Goal: Find specific page/section: Find specific page/section

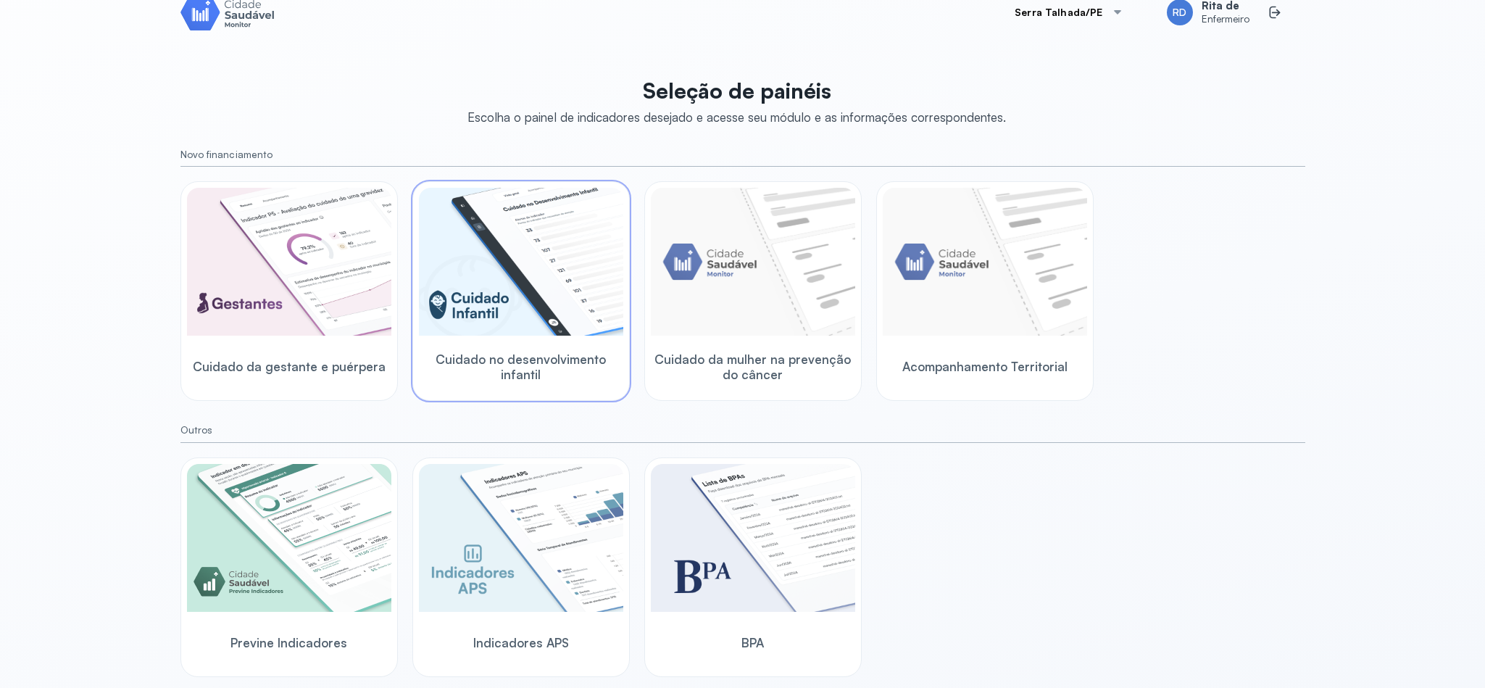
scroll to position [35, 0]
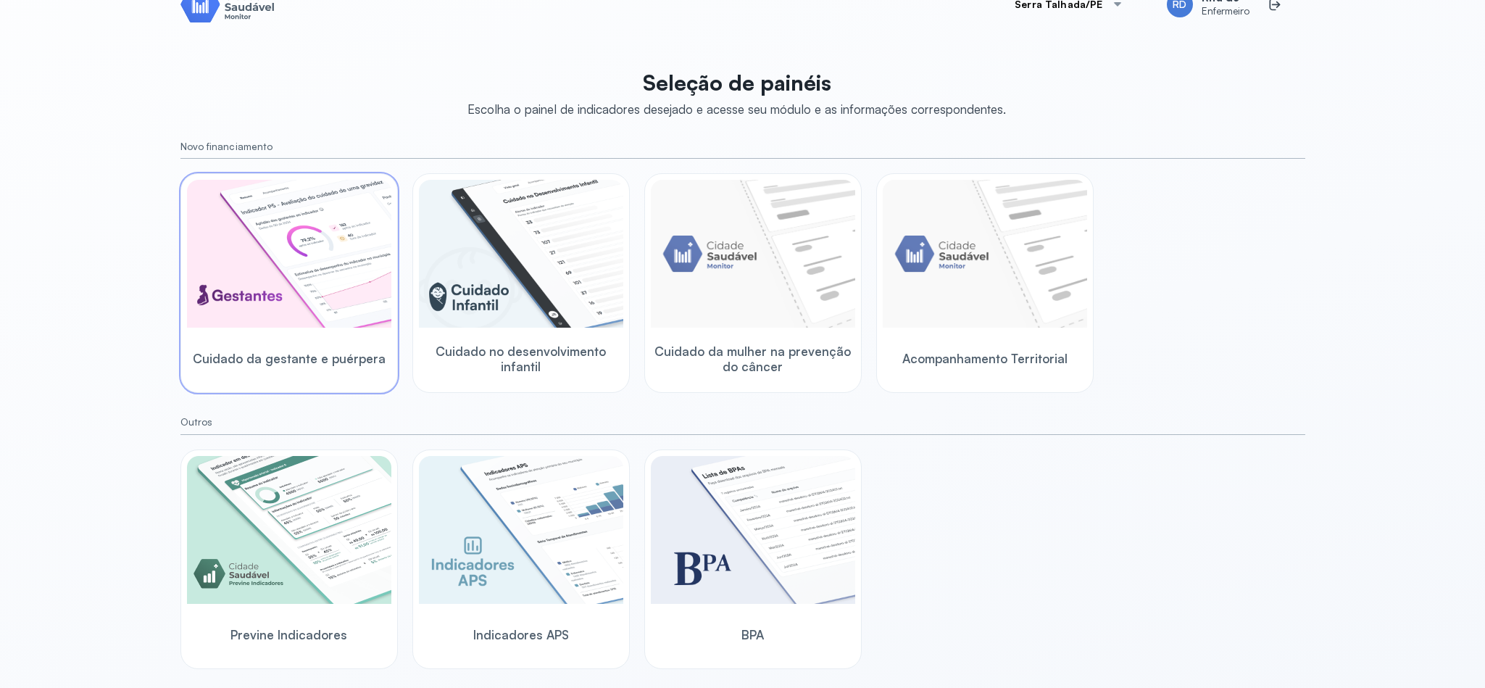
click at [323, 291] on img at bounding box center [289, 254] width 204 height 148
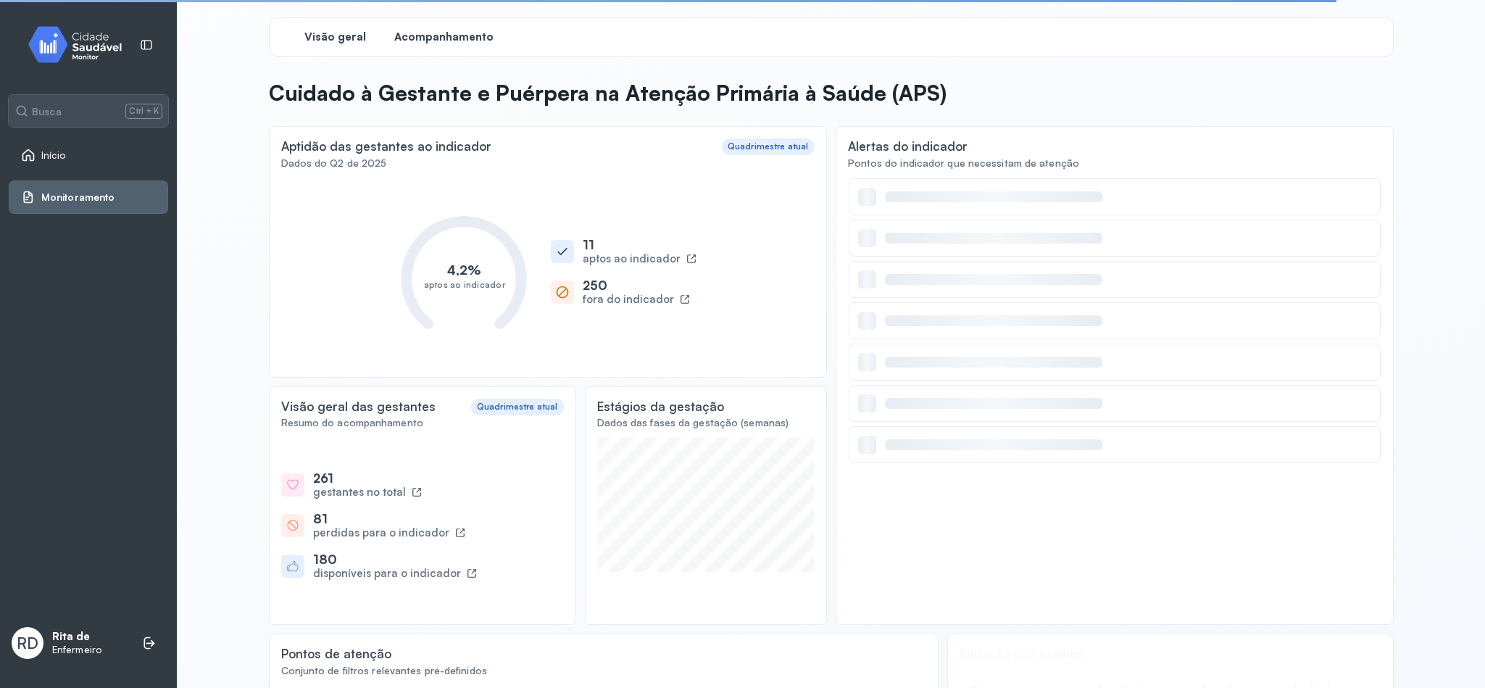
click at [442, 43] on span "Acompanhamento" at bounding box center [443, 37] width 99 height 14
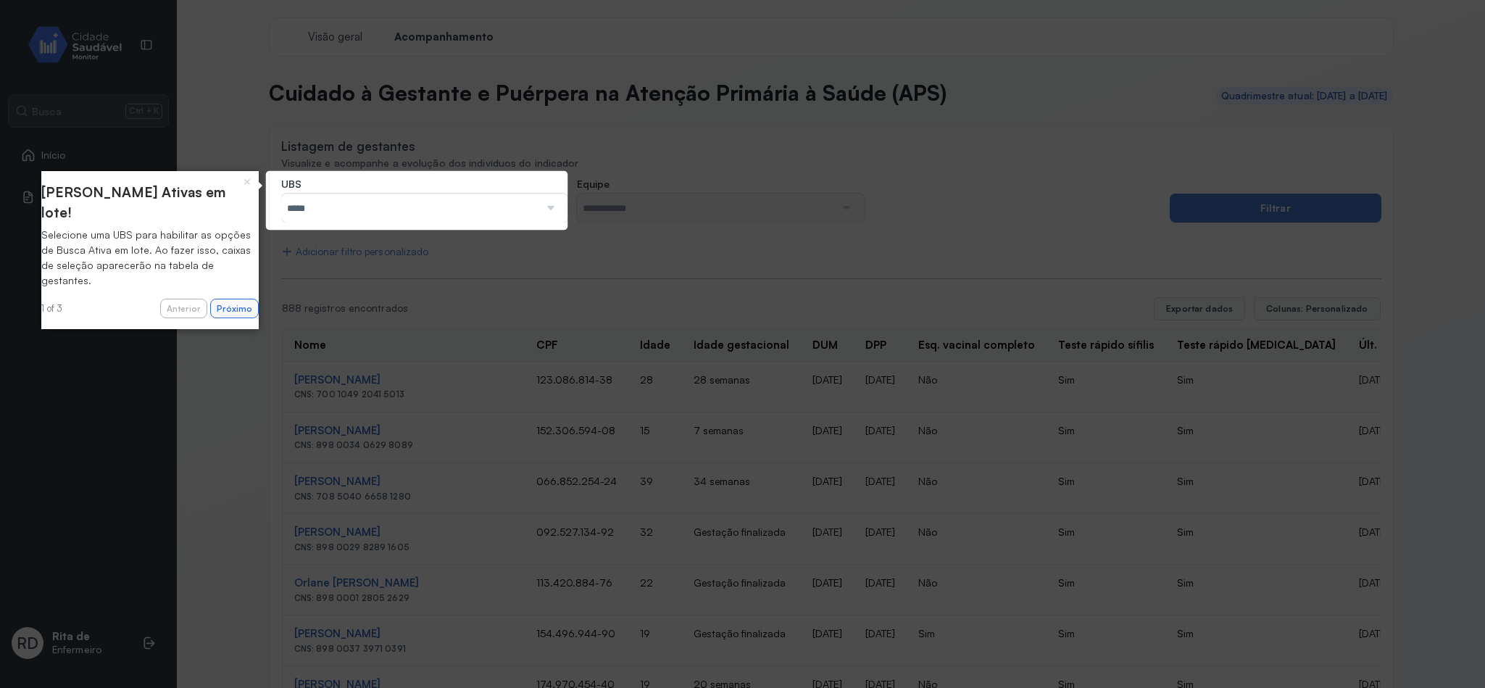
click at [210, 299] on button "Próximo" at bounding box center [234, 309] width 49 height 20
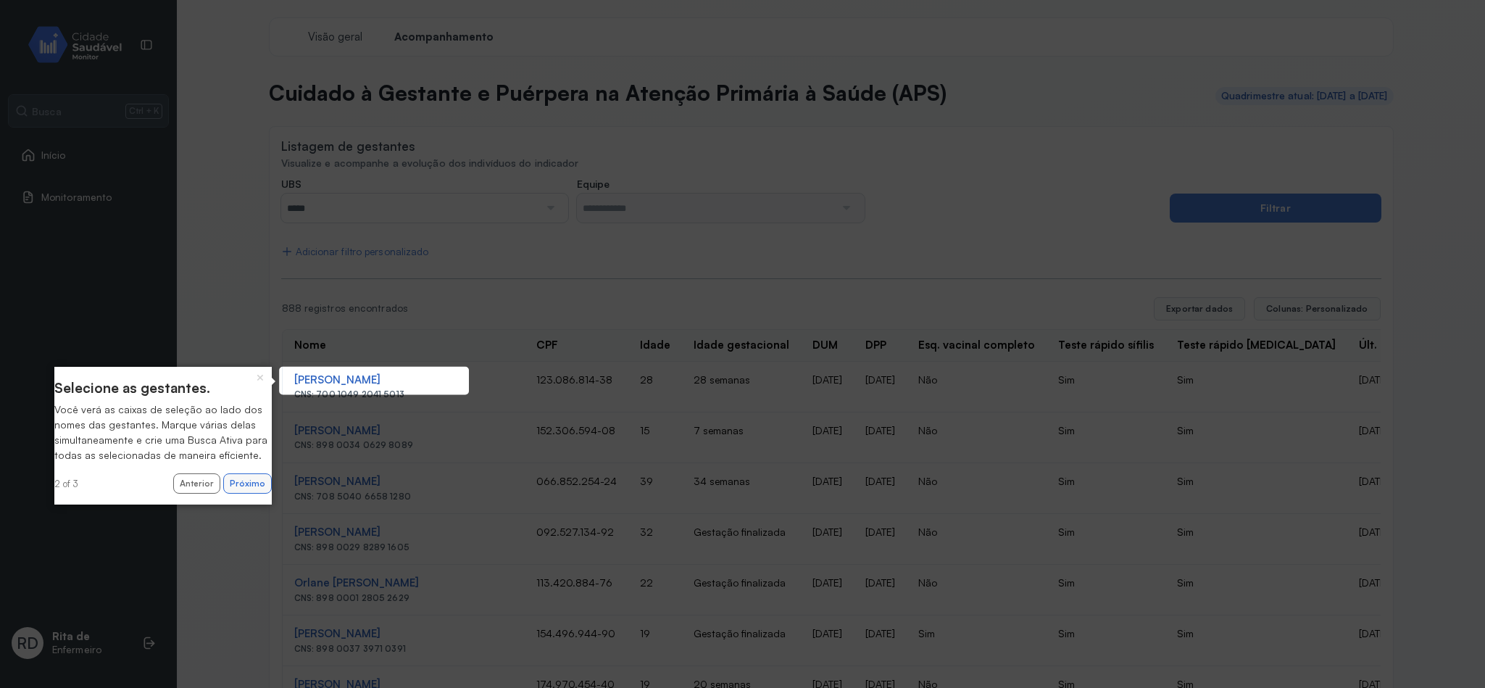
click at [244, 494] on button "Próximo" at bounding box center [247, 483] width 49 height 20
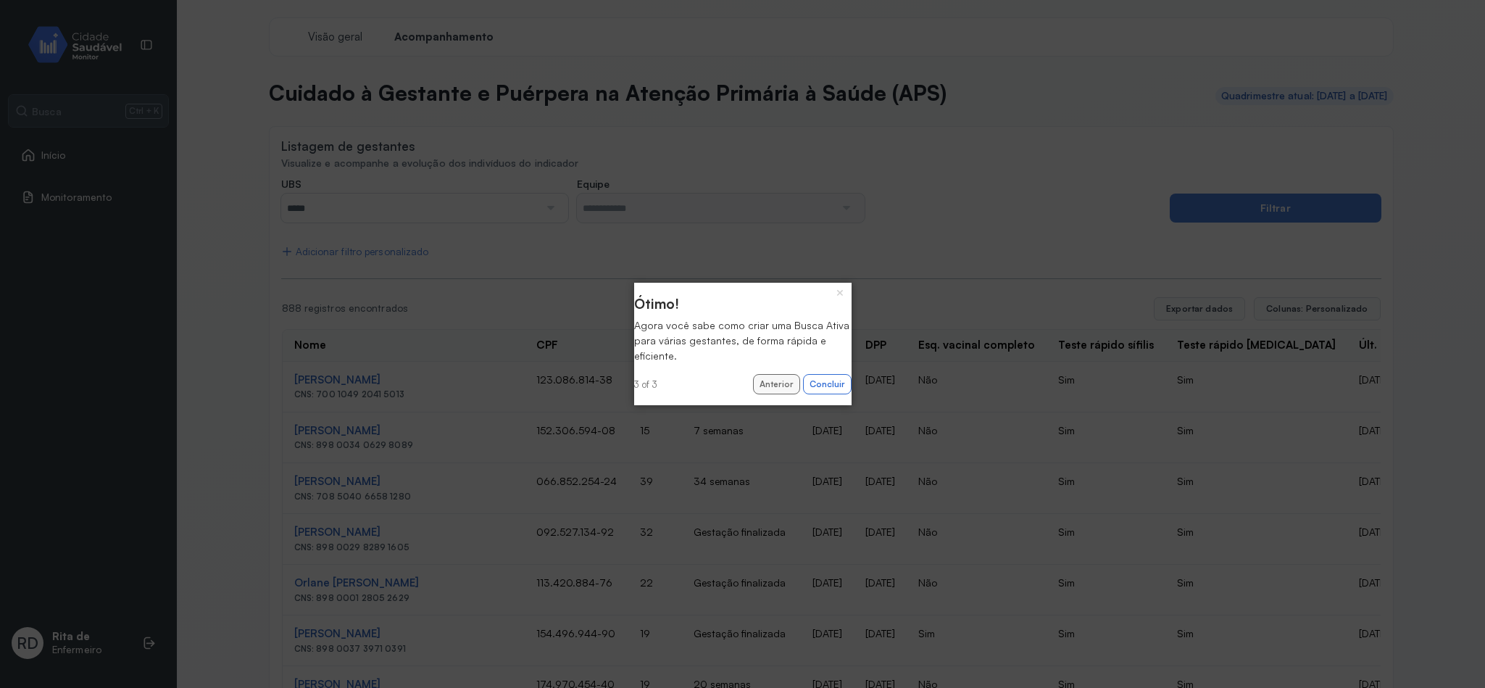
click at [768, 383] on button "Anterior" at bounding box center [776, 384] width 47 height 20
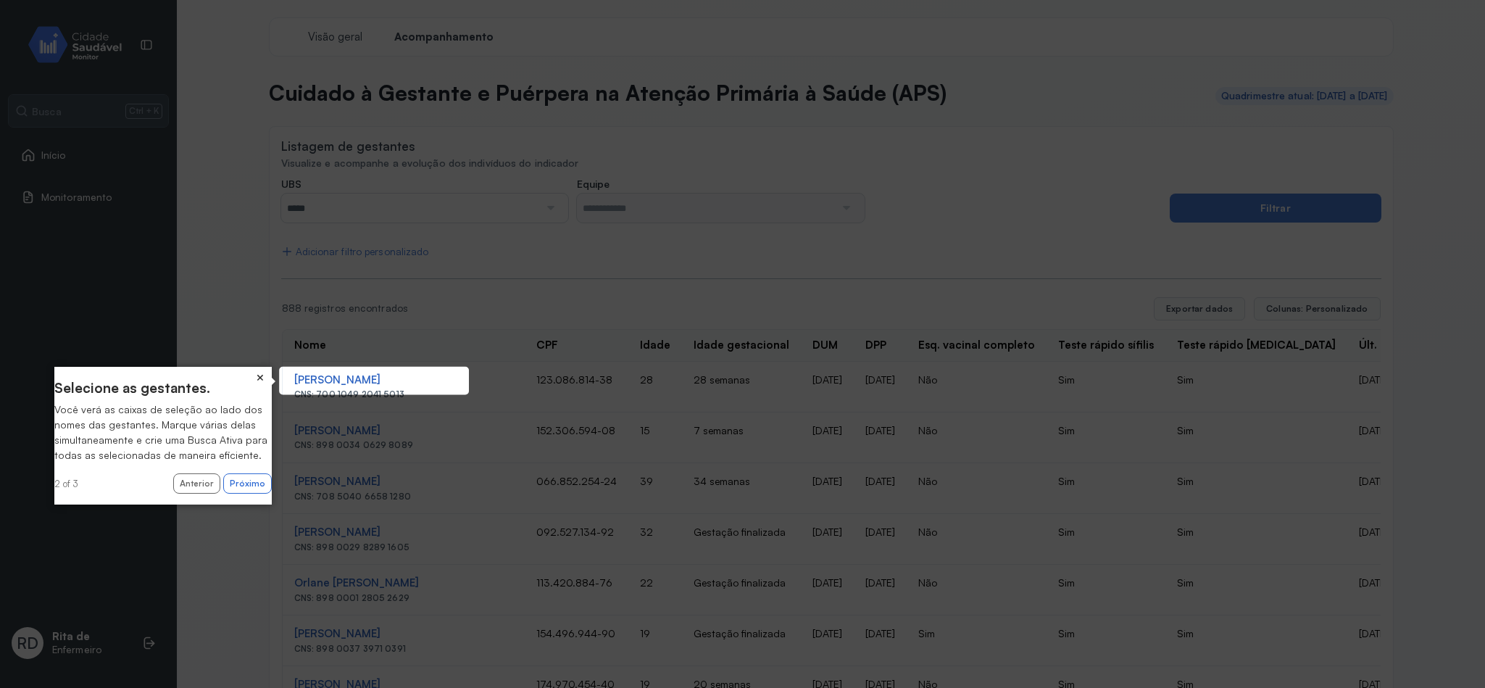
click at [262, 370] on button "×" at bounding box center [260, 377] width 23 height 20
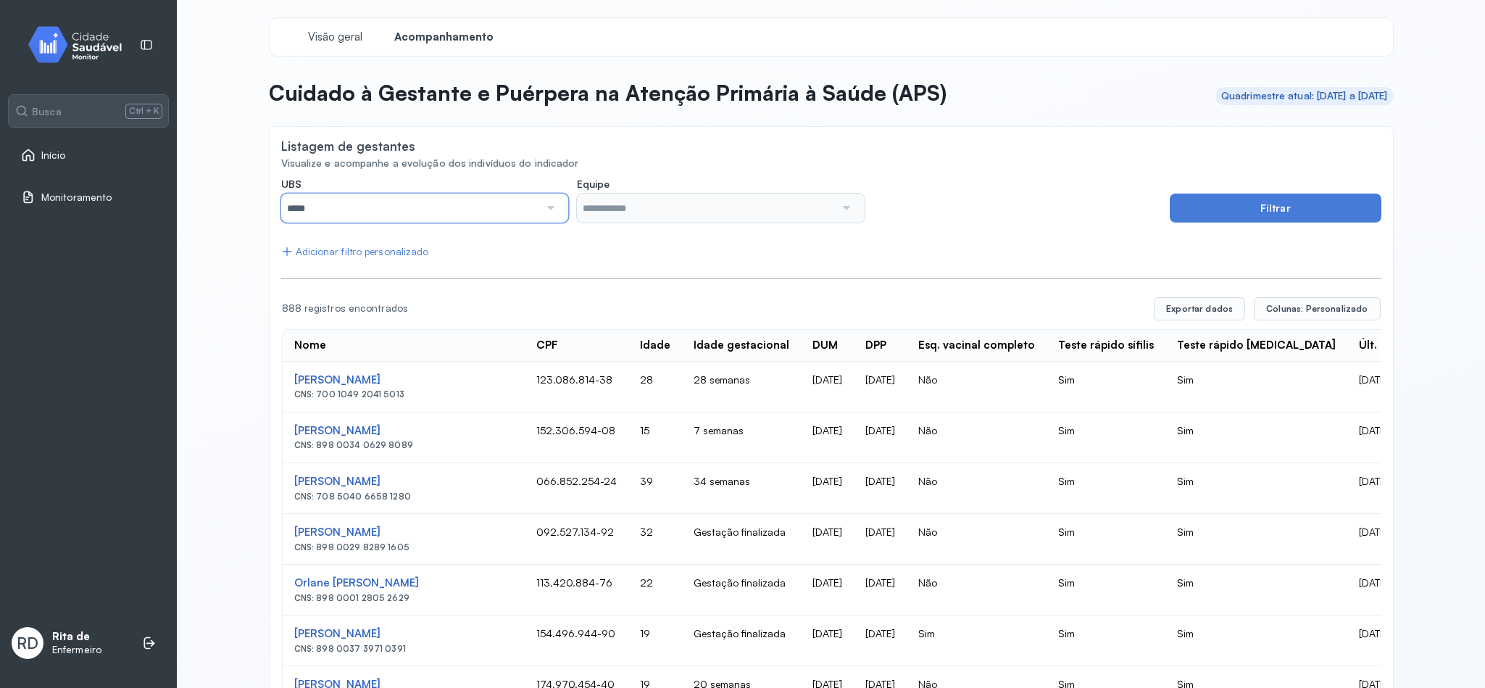
click at [483, 213] on input "*****" at bounding box center [410, 208] width 258 height 29
type input "*****"
drag, startPoint x: 354, startPoint y: 277, endPoint x: 407, endPoint y: 278, distance: 52.9
click at [507, 209] on input "**********" at bounding box center [410, 208] width 258 height 29
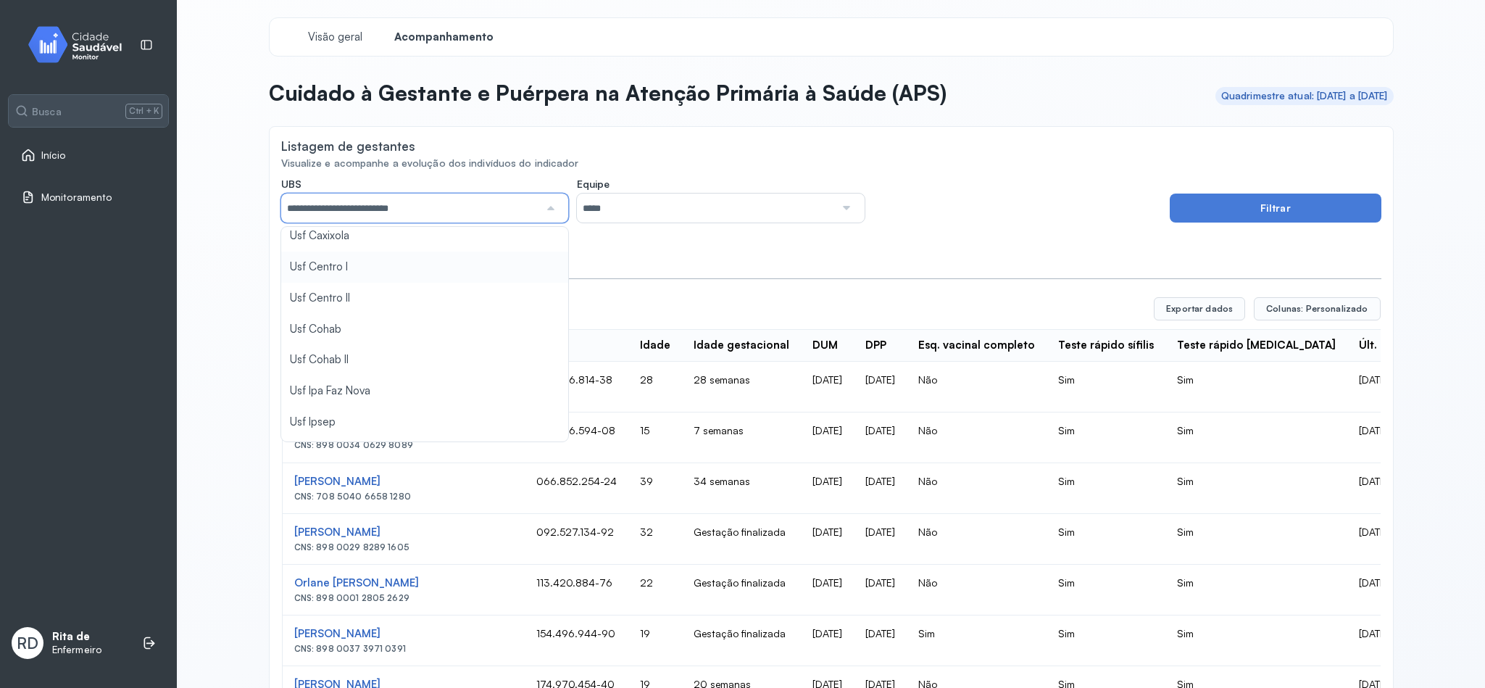
scroll to position [326, 0]
click at [920, 144] on div "Listagem de gestantes" at bounding box center [831, 147] width 1100 height 18
drag, startPoint x: 57, startPoint y: 150, endPoint x: 72, endPoint y: 151, distance: 14.5
click at [57, 151] on span "Início" at bounding box center [53, 155] width 25 height 12
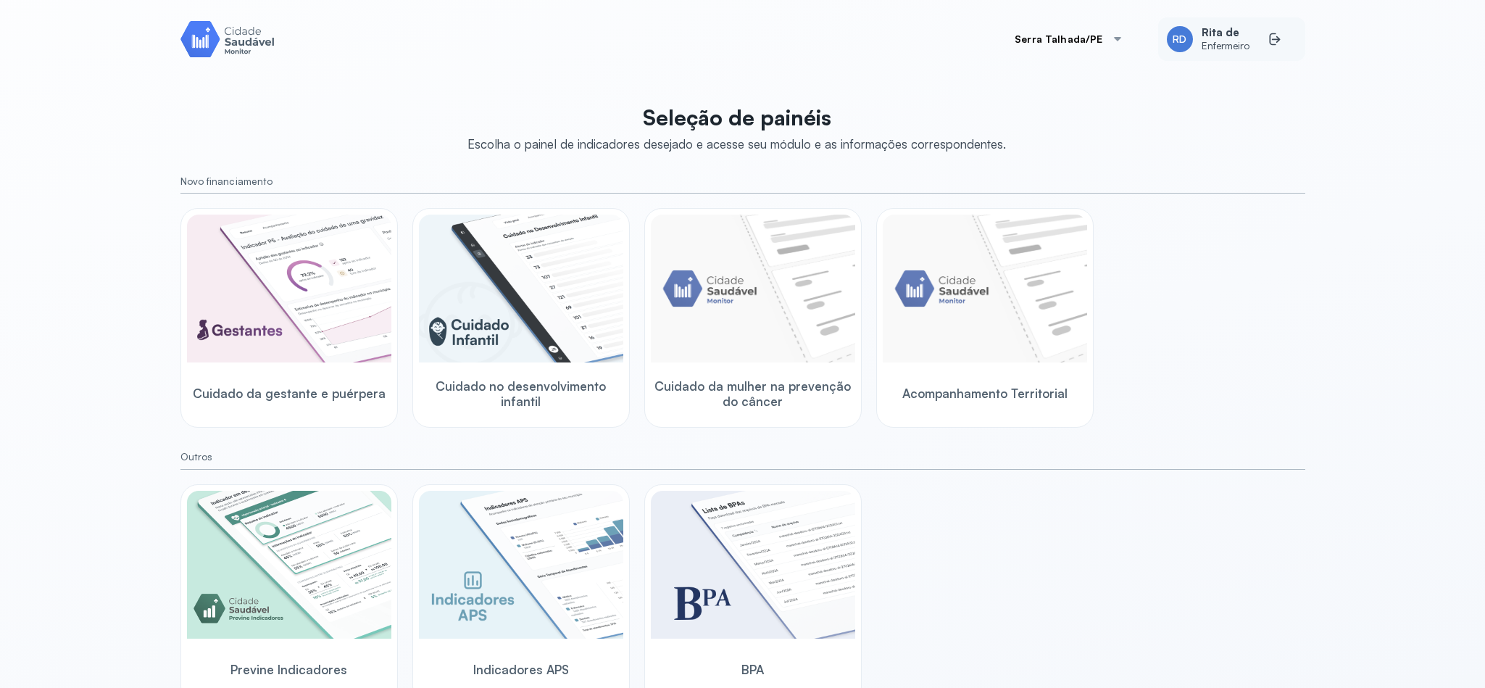
click at [1213, 44] on span "Enfermeiro" at bounding box center [1226, 46] width 49 height 12
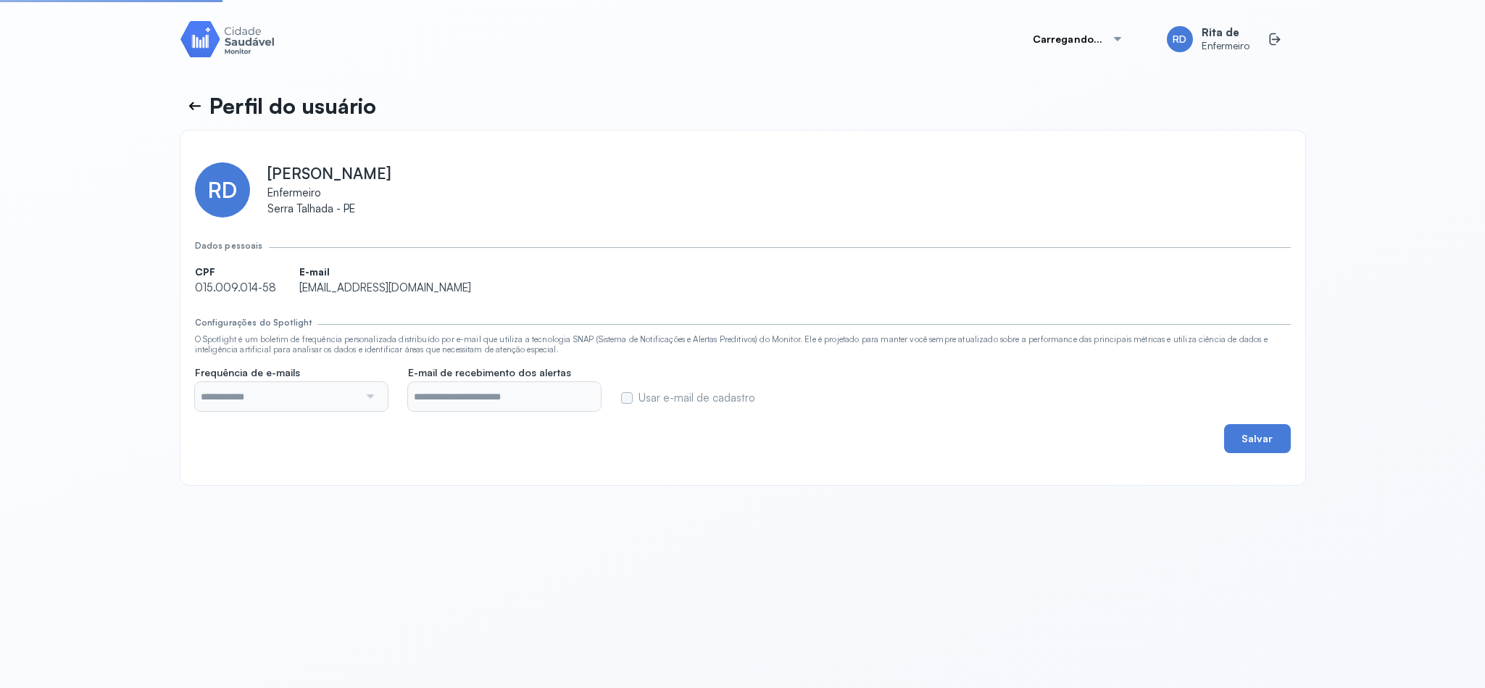
type input "**********"
click at [186, 99] on icon at bounding box center [194, 105] width 17 height 17
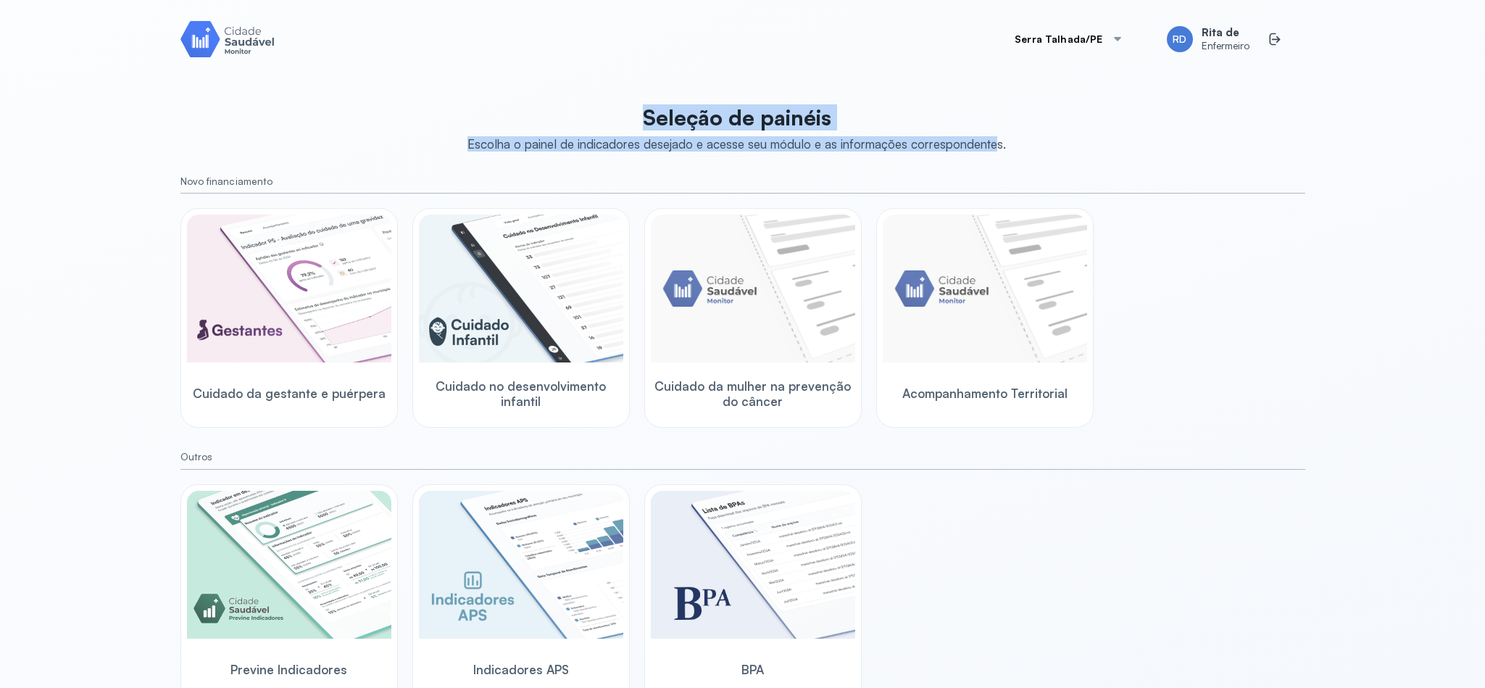
drag, startPoint x: 638, startPoint y: 109, endPoint x: 987, endPoint y: 140, distance: 350.7
click at [987, 140] on div "Seleção de painéis Escolha o painel de indicadores desejado e acesse seu módulo…" at bounding box center [736, 128] width 539 height 48
drag, startPoint x: 894, startPoint y: 109, endPoint x: 873, endPoint y: 144, distance: 41.6
click at [894, 107] on p "Seleção de painéis" at bounding box center [736, 117] width 539 height 26
click at [947, 312] on img at bounding box center [985, 289] width 204 height 148
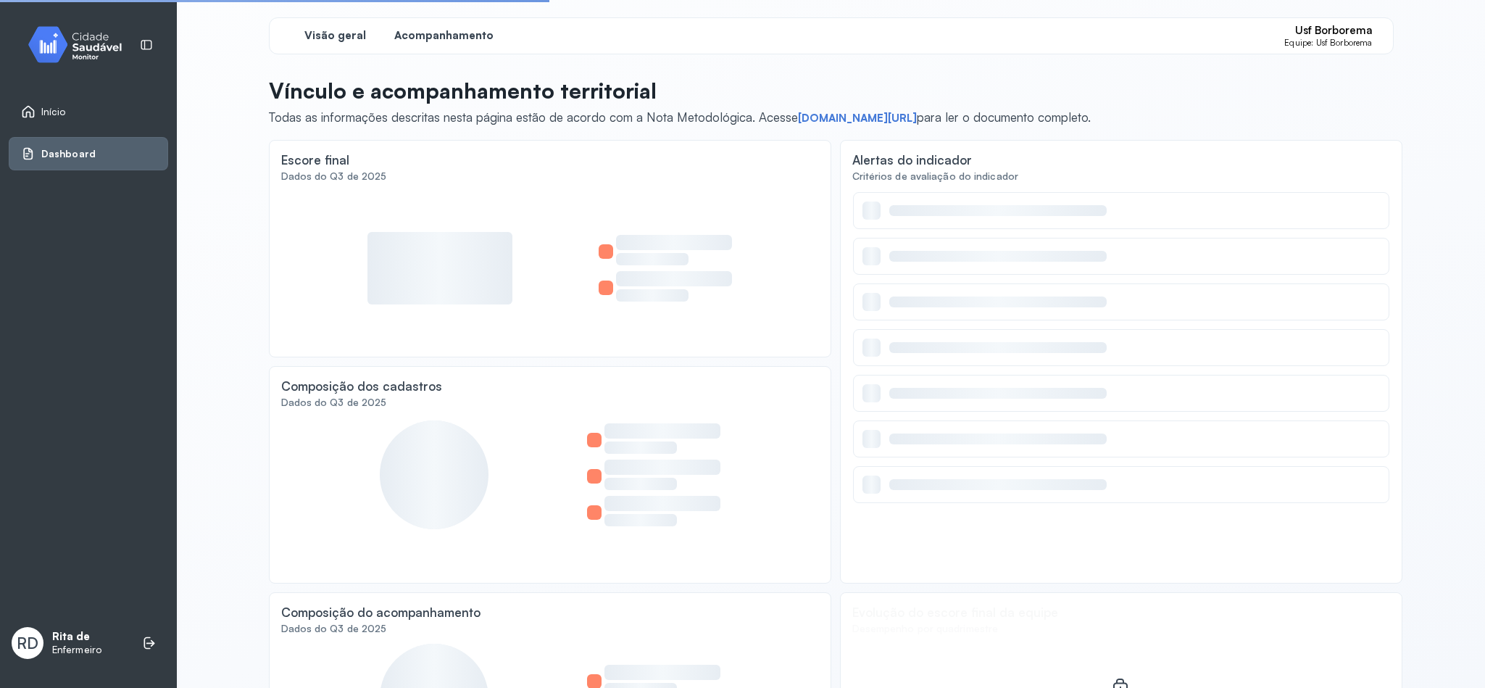
click at [441, 31] on span "Acompanhamento" at bounding box center [443, 36] width 99 height 14
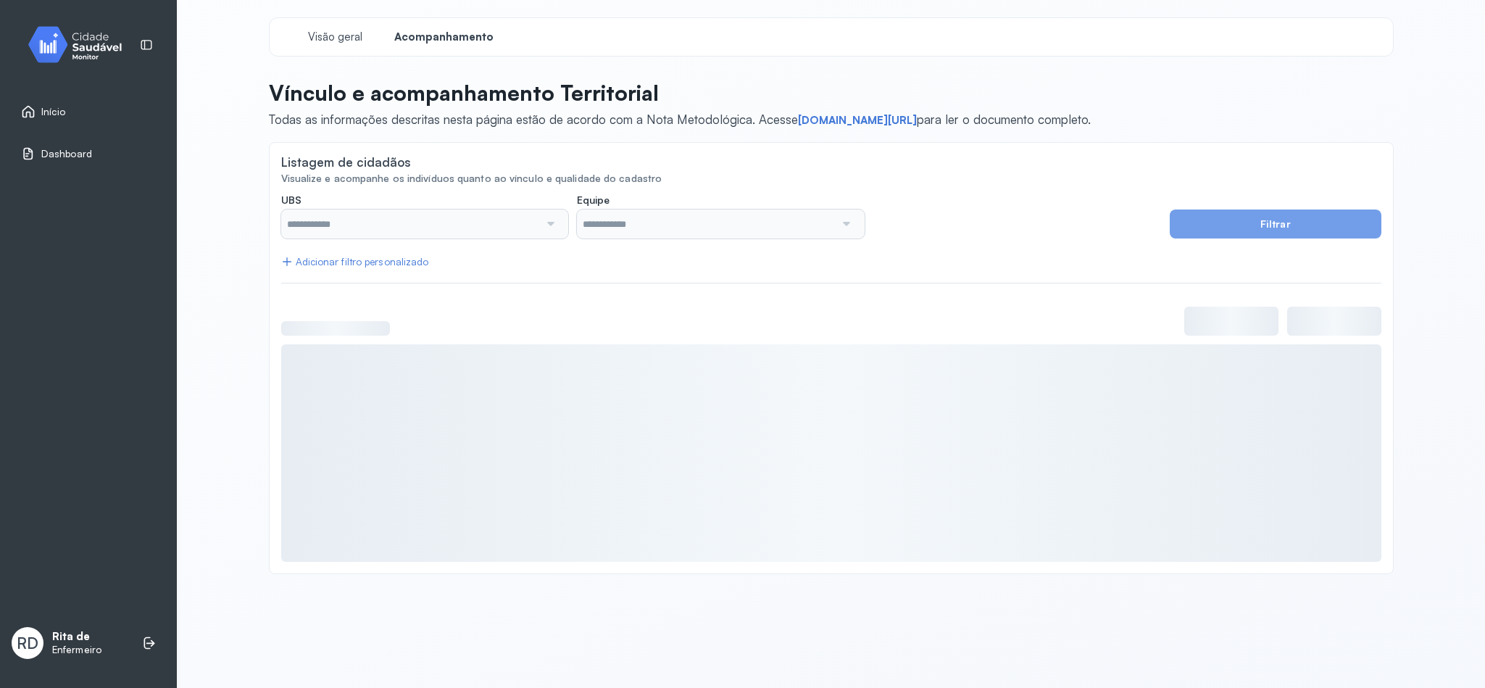
type input "**********"
click at [50, 113] on span "Início" at bounding box center [53, 112] width 25 height 12
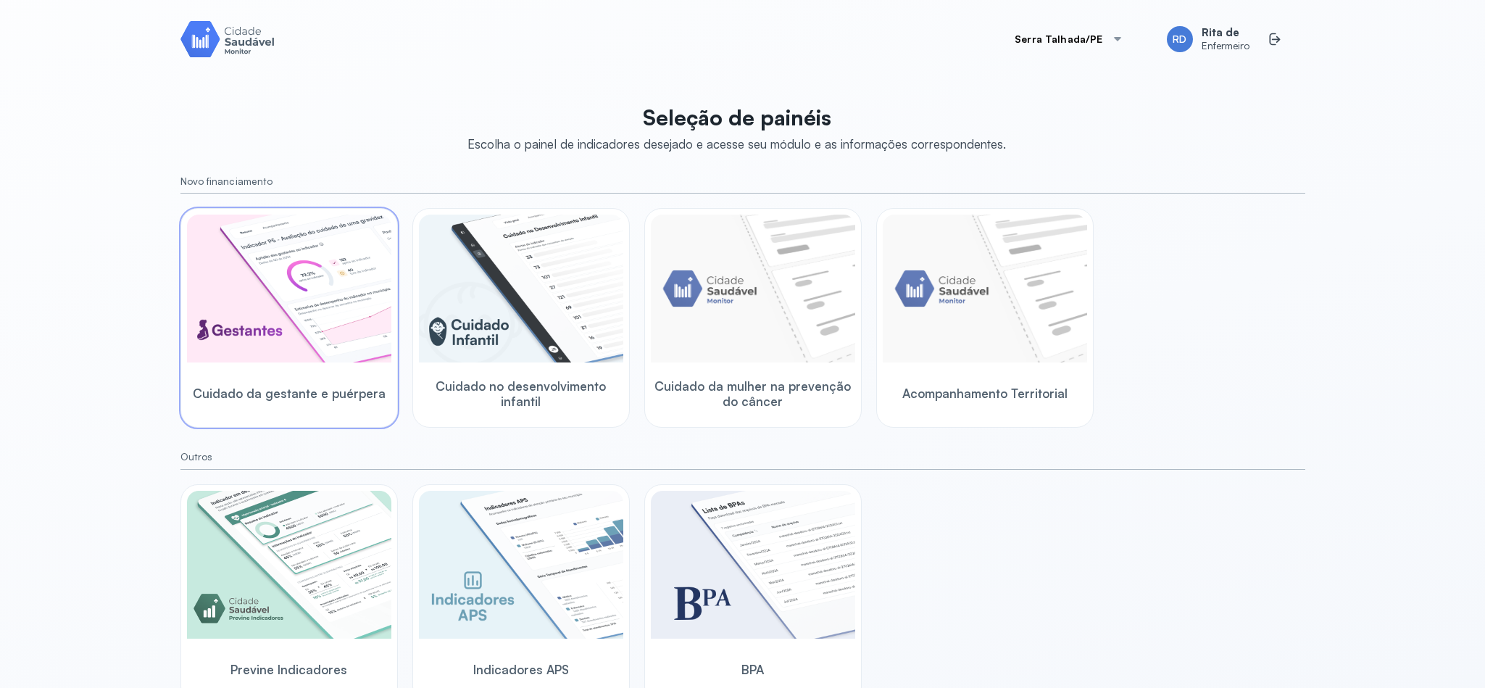
click at [323, 274] on img at bounding box center [289, 289] width 204 height 148
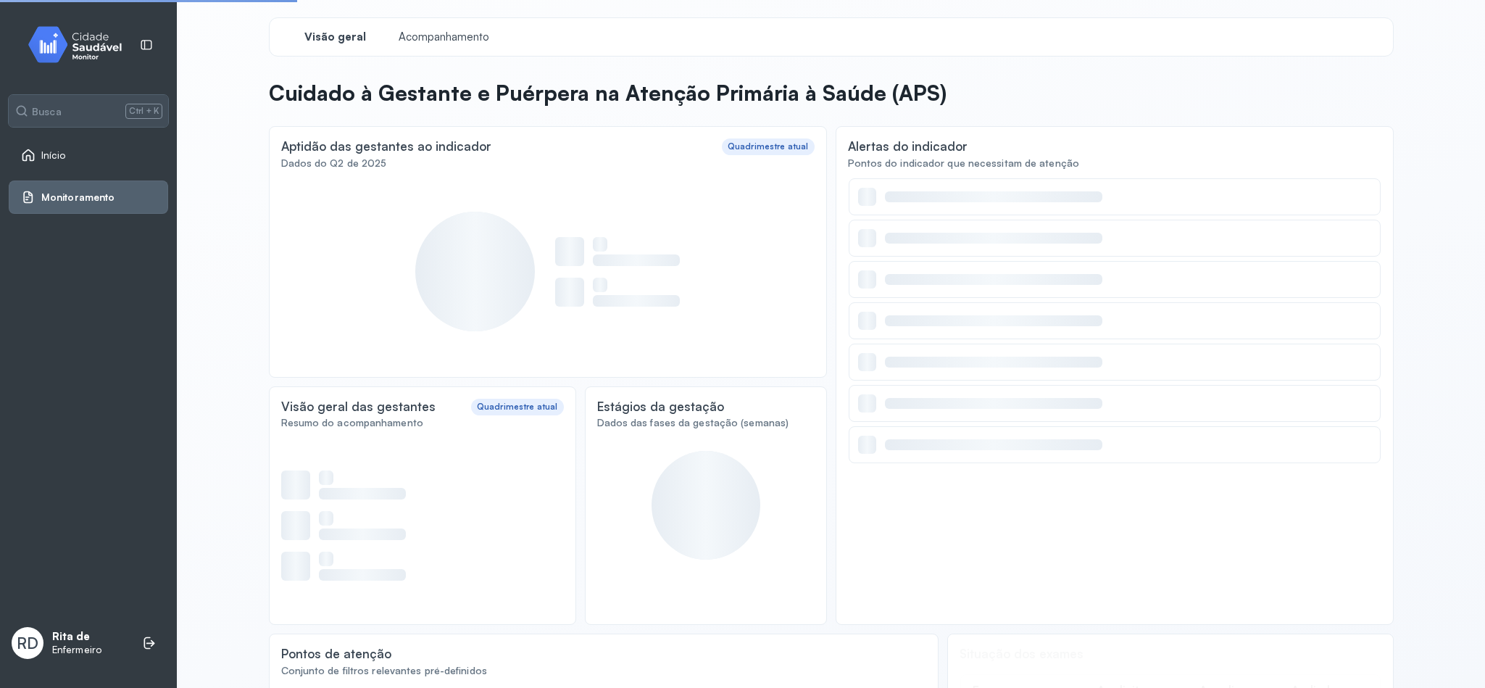
click at [323, 274] on div at bounding box center [547, 272] width 533 height 188
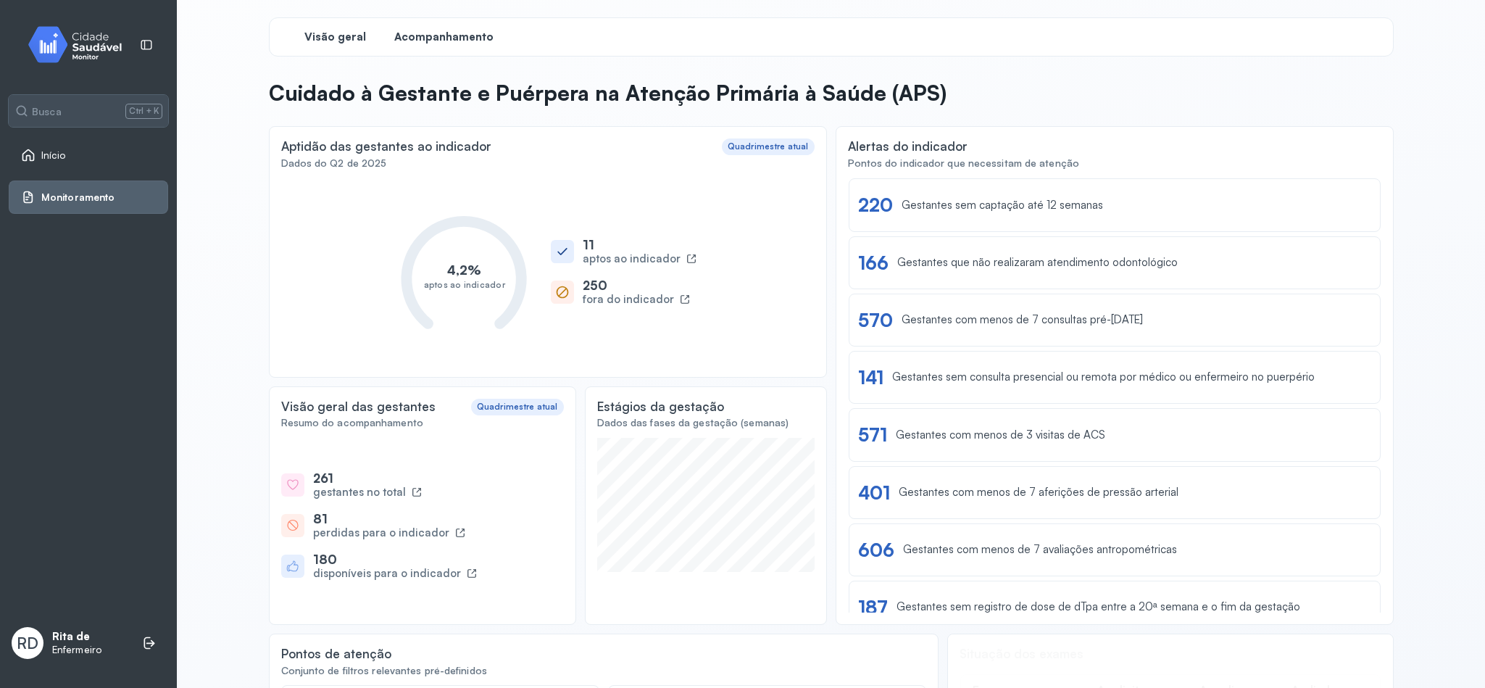
click at [420, 38] on span "Acompanhamento" at bounding box center [443, 37] width 99 height 14
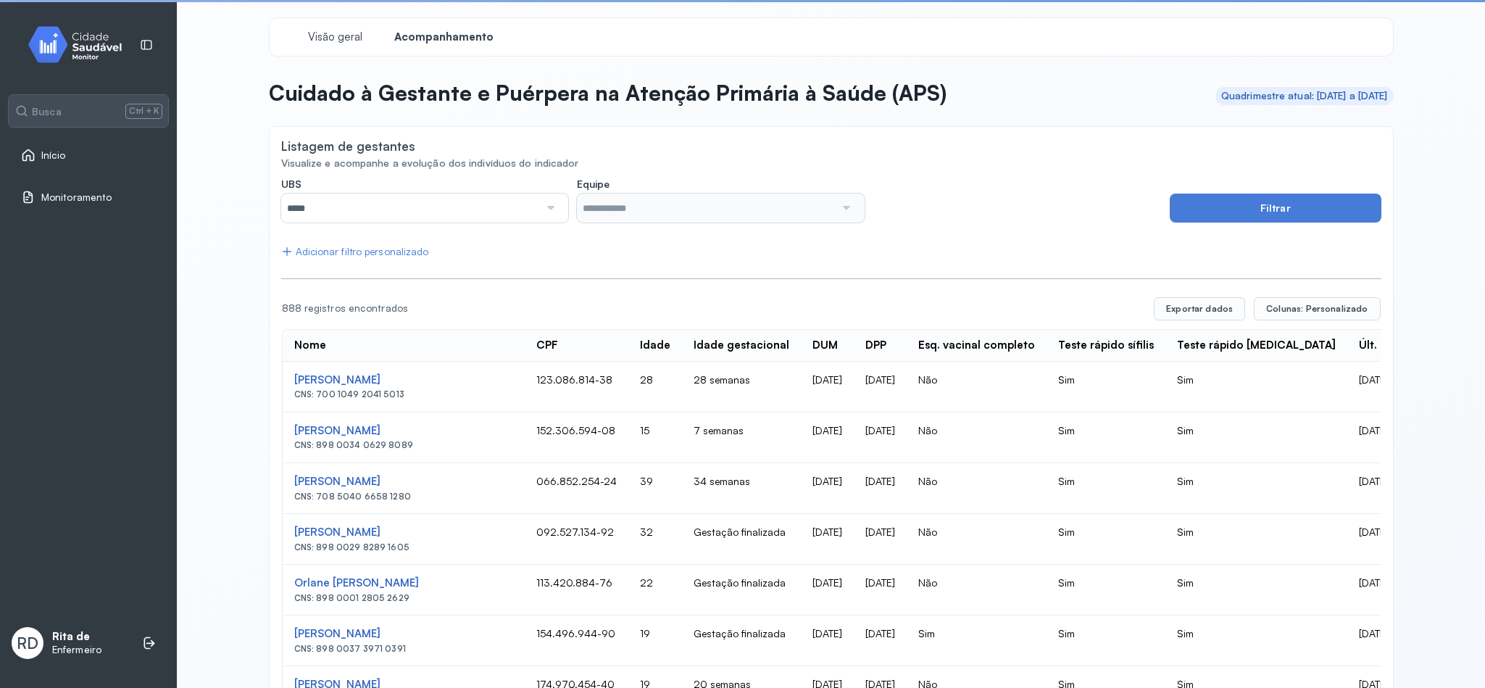
click at [453, 215] on input "*****" at bounding box center [410, 208] width 258 height 29
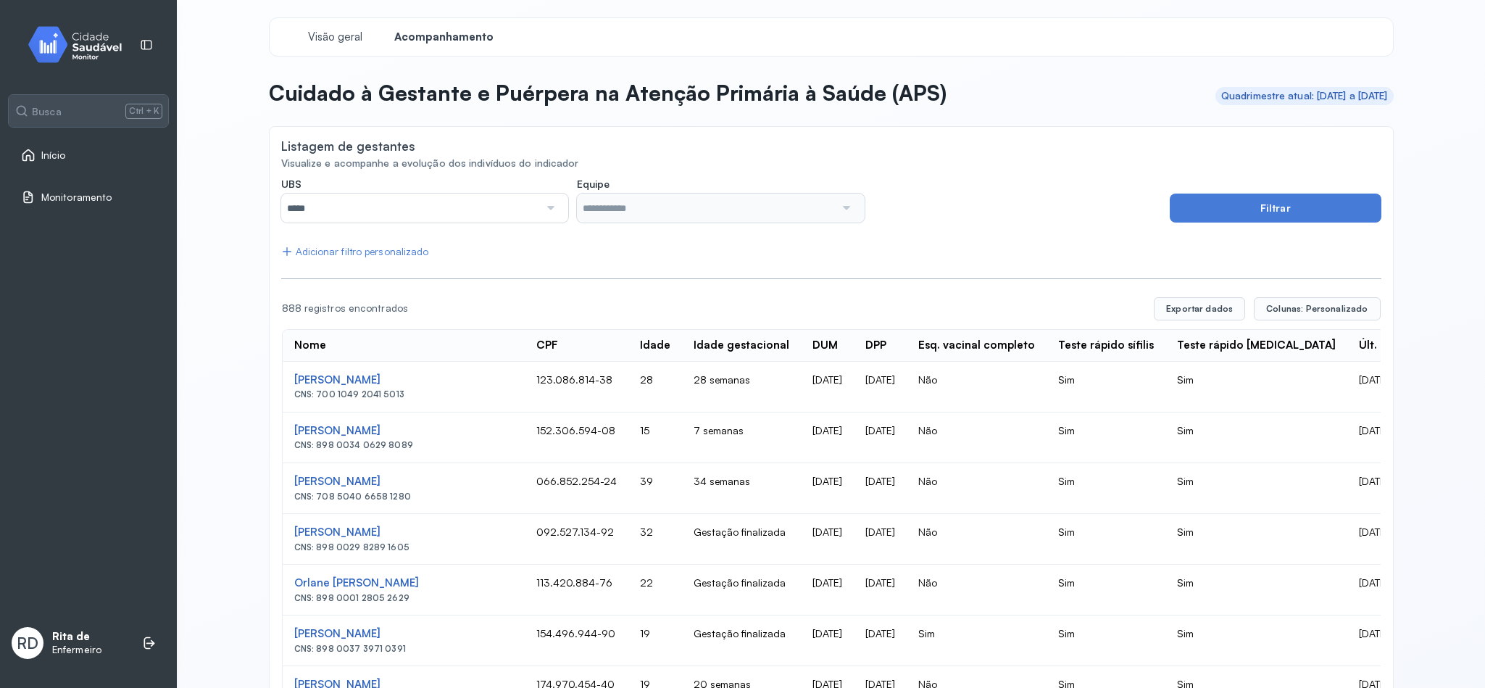
click at [63, 146] on div "Início" at bounding box center [88, 154] width 159 height 33
click at [55, 157] on span "Início" at bounding box center [54, 155] width 26 height 12
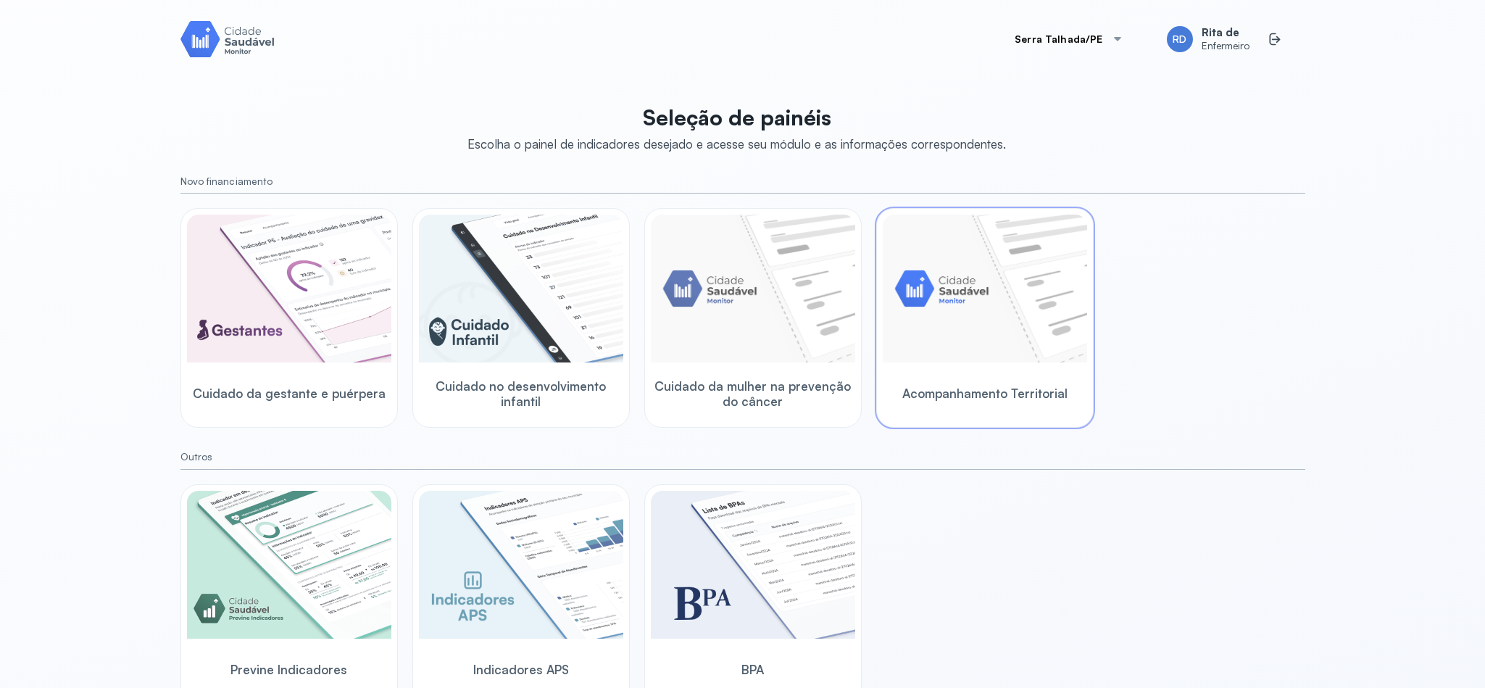
click at [966, 316] on img at bounding box center [985, 289] width 204 height 148
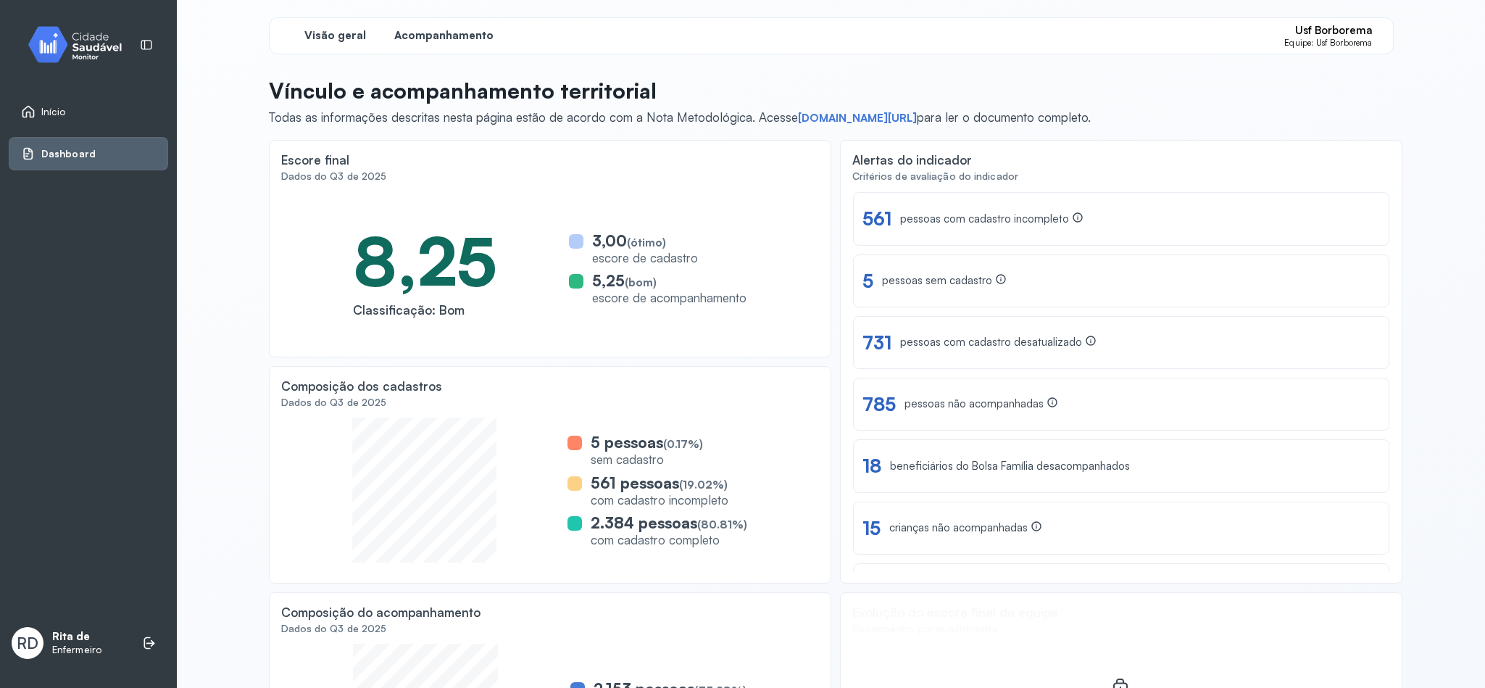
click at [437, 33] on span "Acompanhamento" at bounding box center [443, 36] width 99 height 14
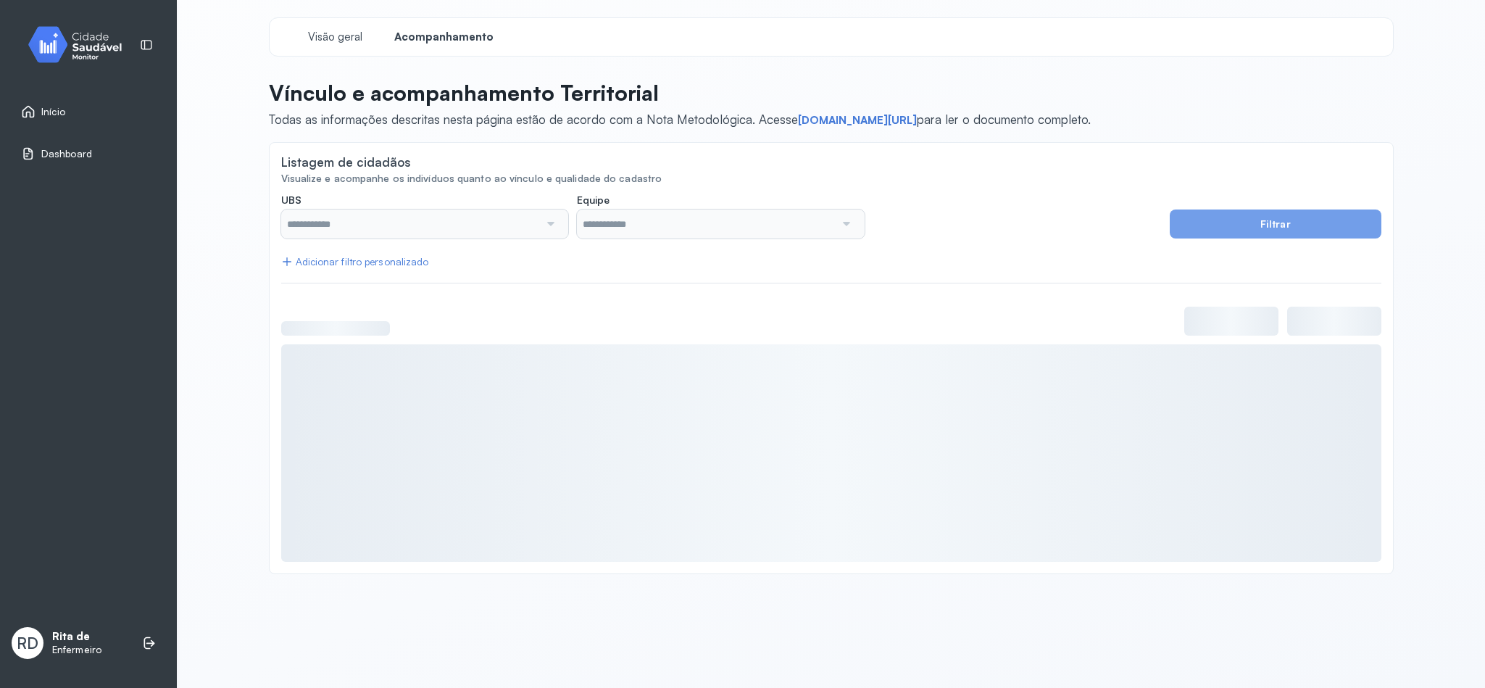
type input "**********"
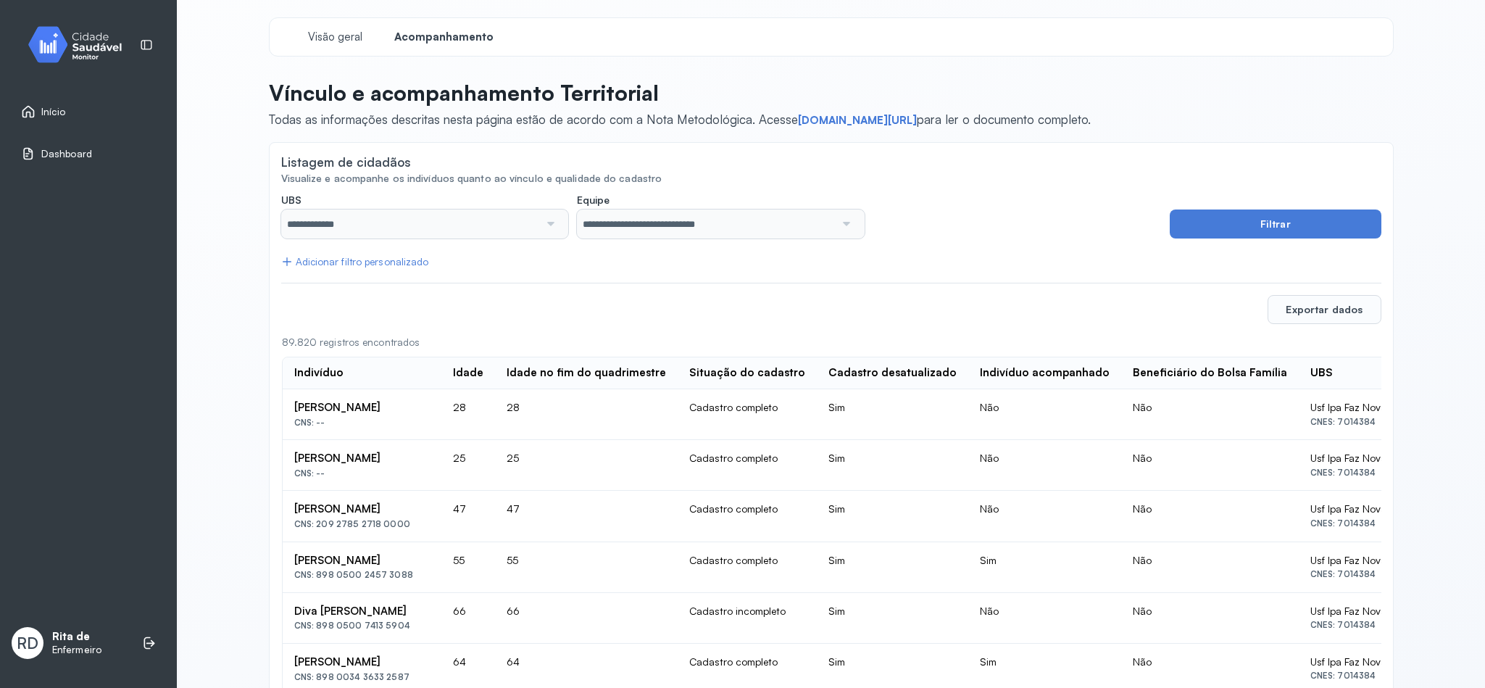
click at [560, 224] on div "**********" at bounding box center [425, 223] width 288 height 29
click at [78, 111] on link "Início" at bounding box center [88, 111] width 135 height 14
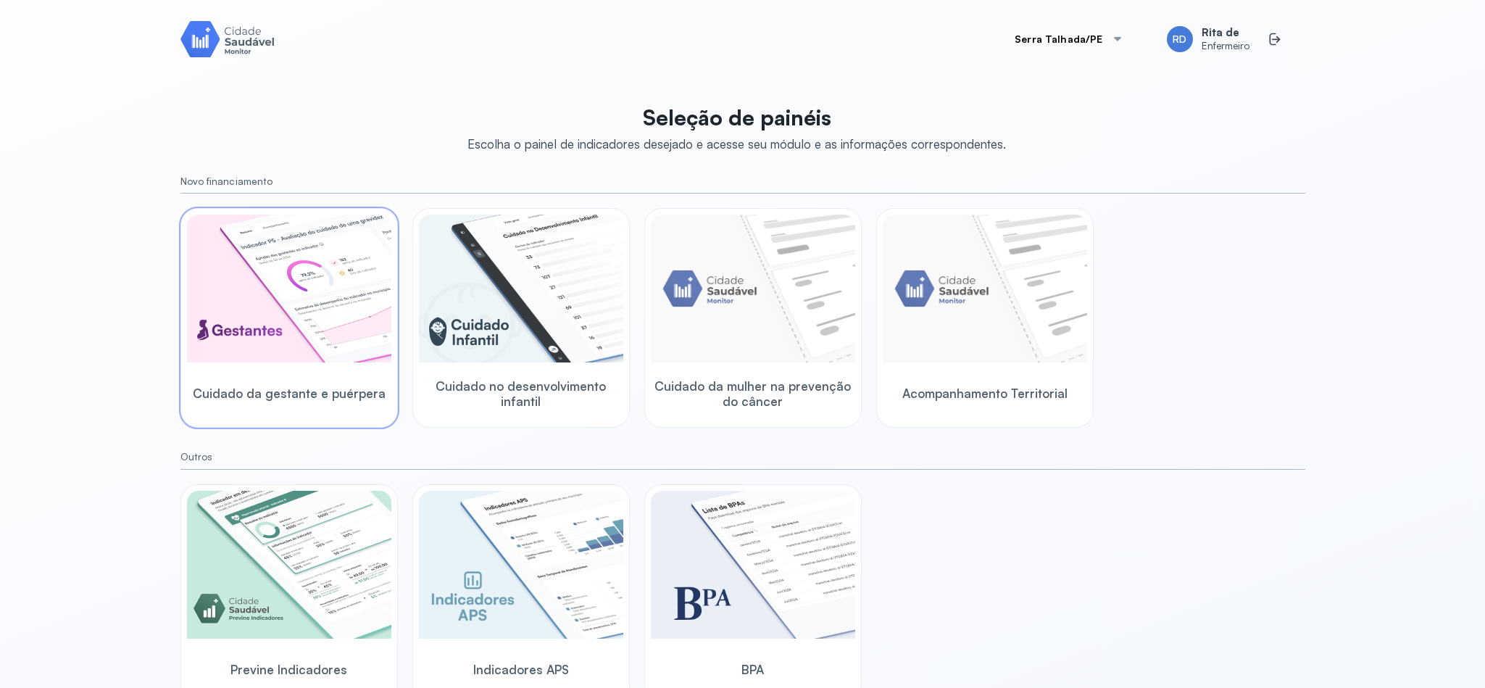
click at [289, 309] on img at bounding box center [289, 289] width 204 height 148
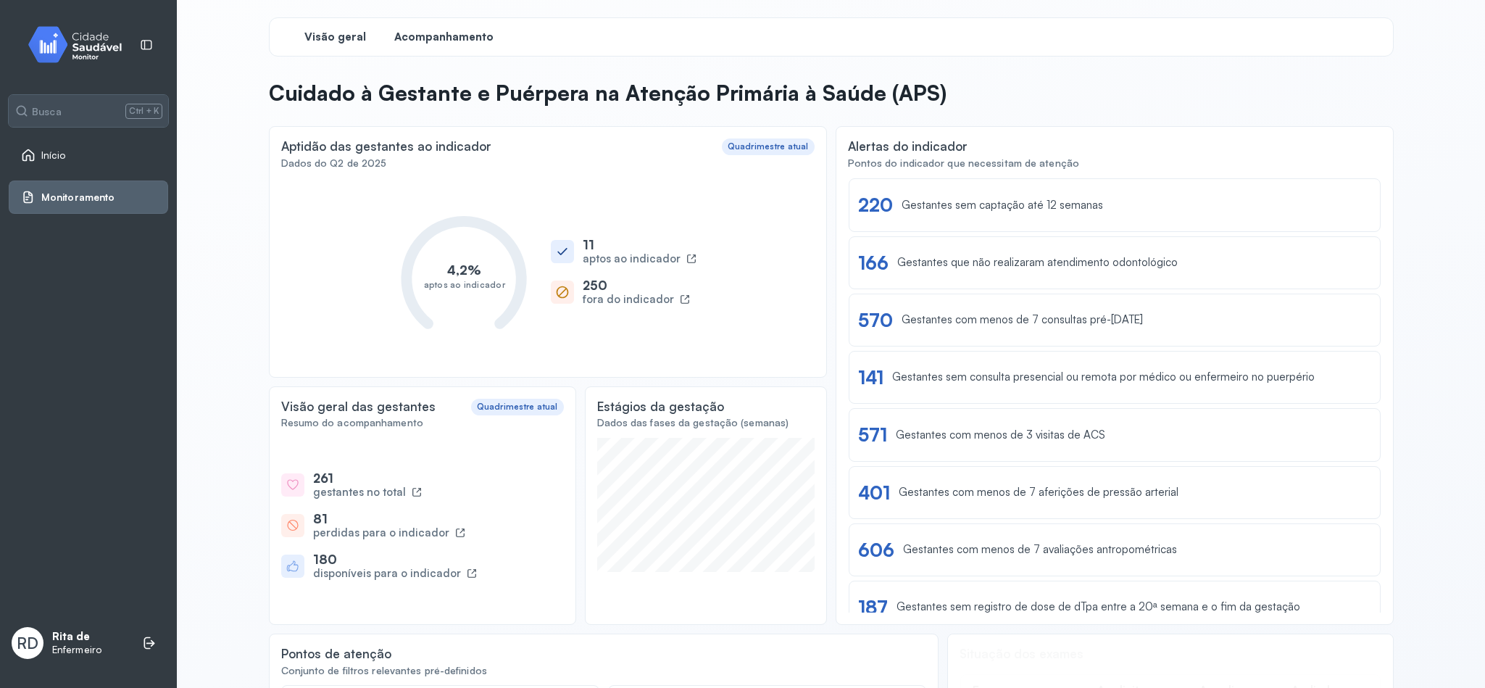
click at [451, 40] on span "Acompanhamento" at bounding box center [443, 37] width 99 height 14
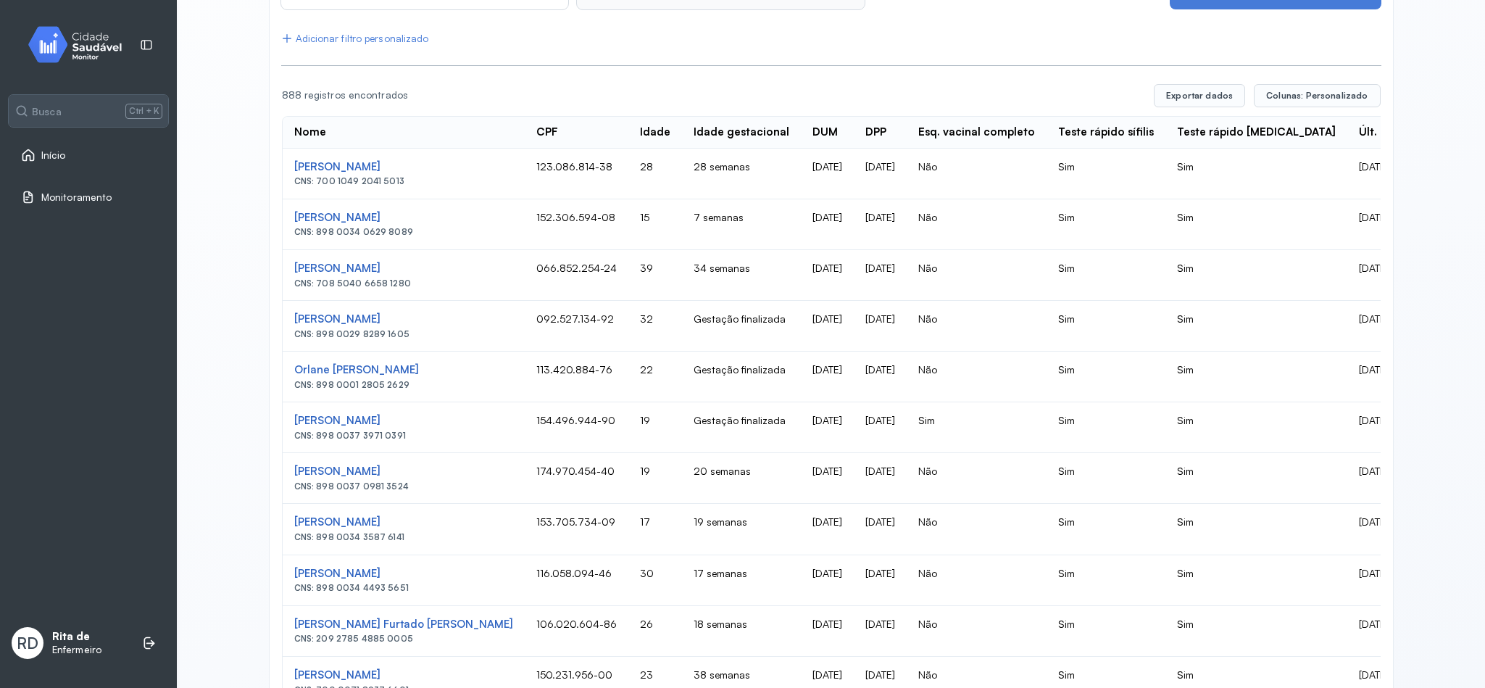
scroll to position [326, 0]
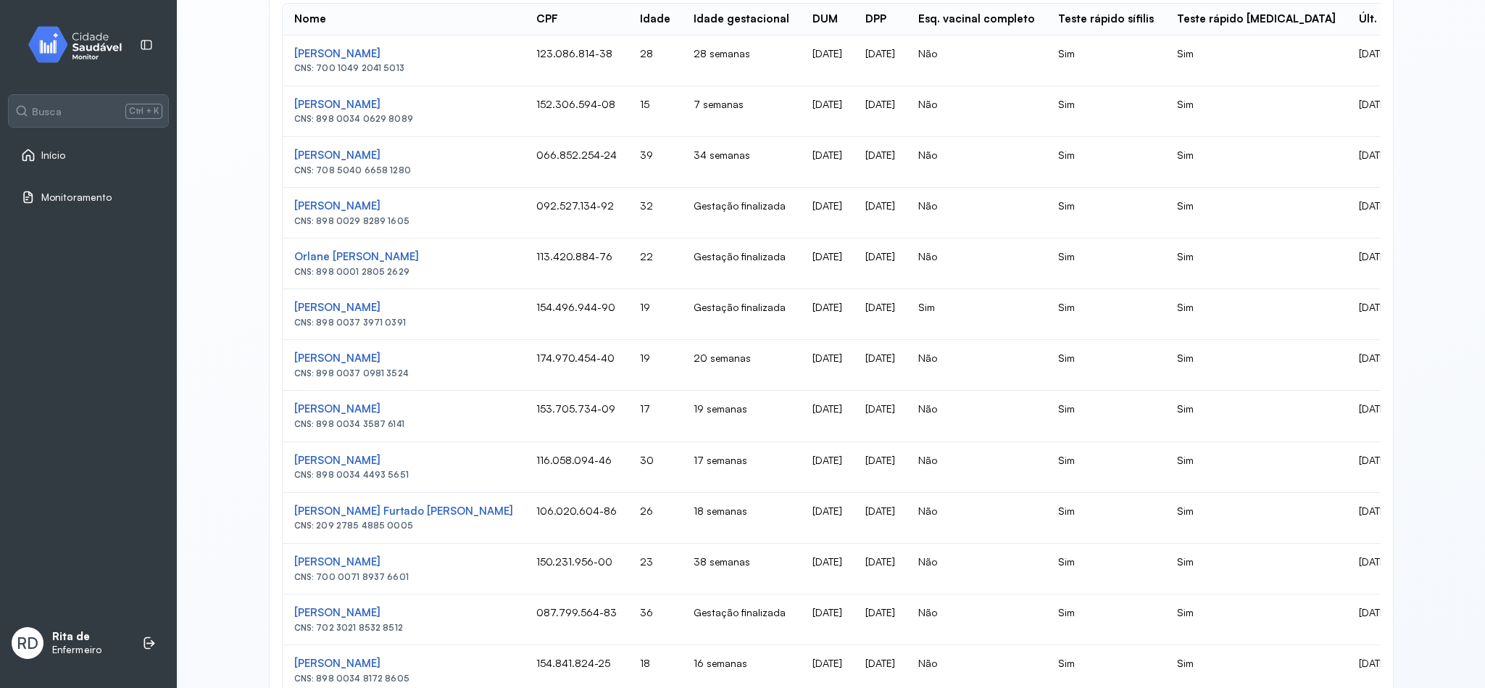
click at [70, 165] on div "Início" at bounding box center [88, 154] width 159 height 33
click at [55, 151] on span "Início" at bounding box center [54, 155] width 26 height 12
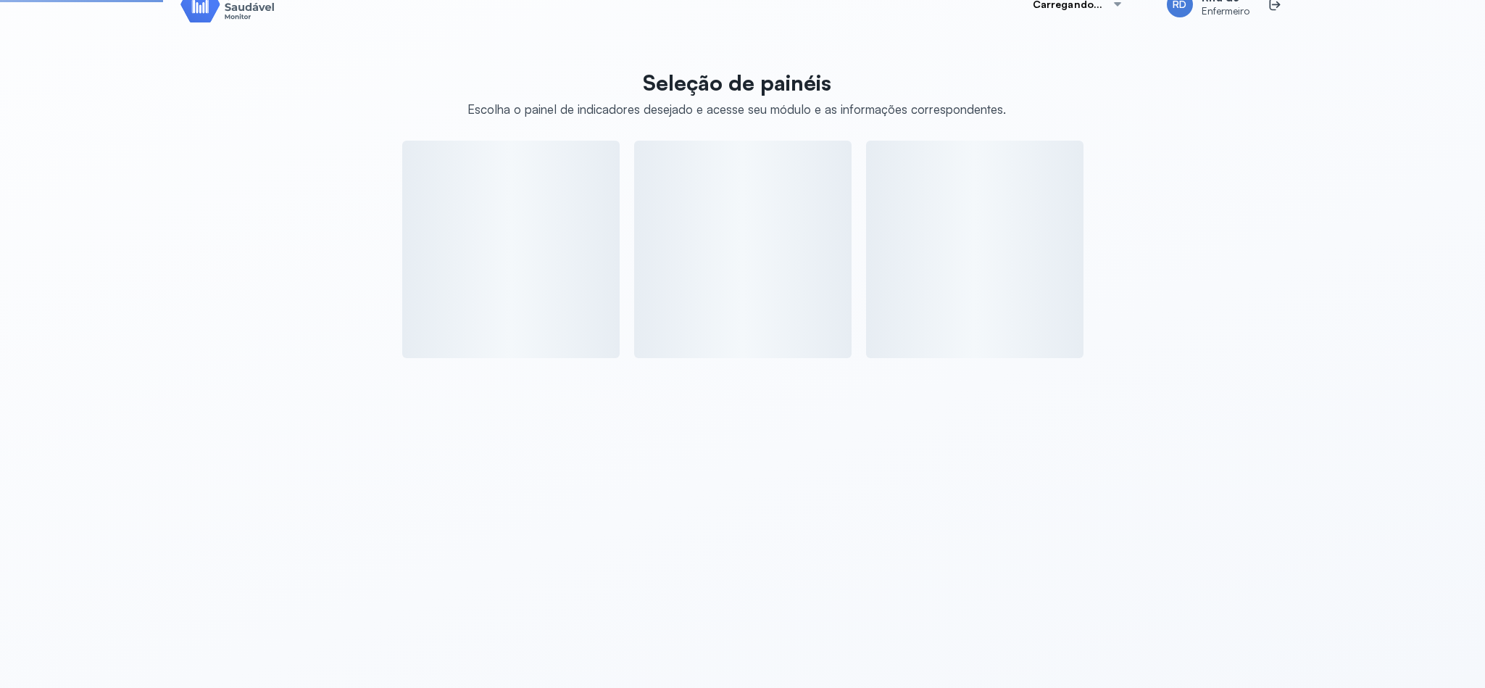
scroll to position [35, 0]
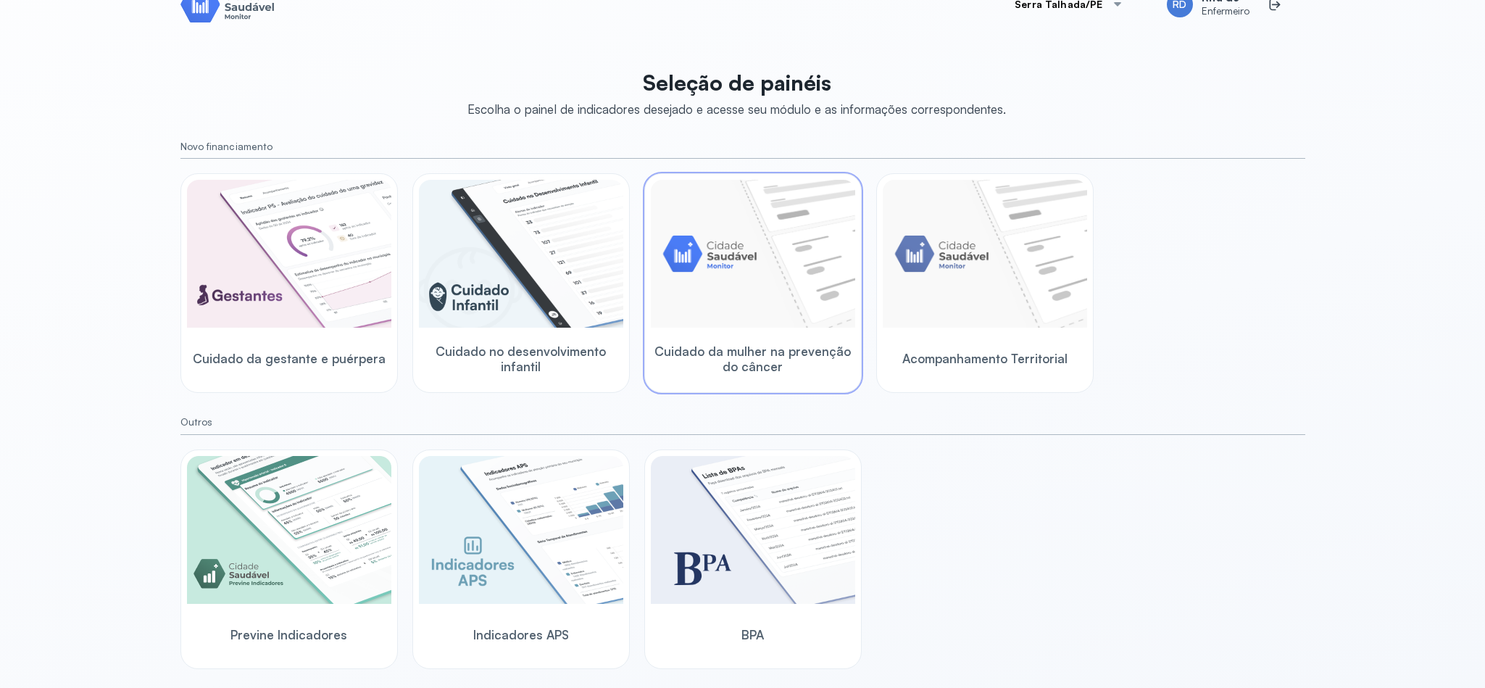
click at [735, 296] on img at bounding box center [753, 254] width 204 height 148
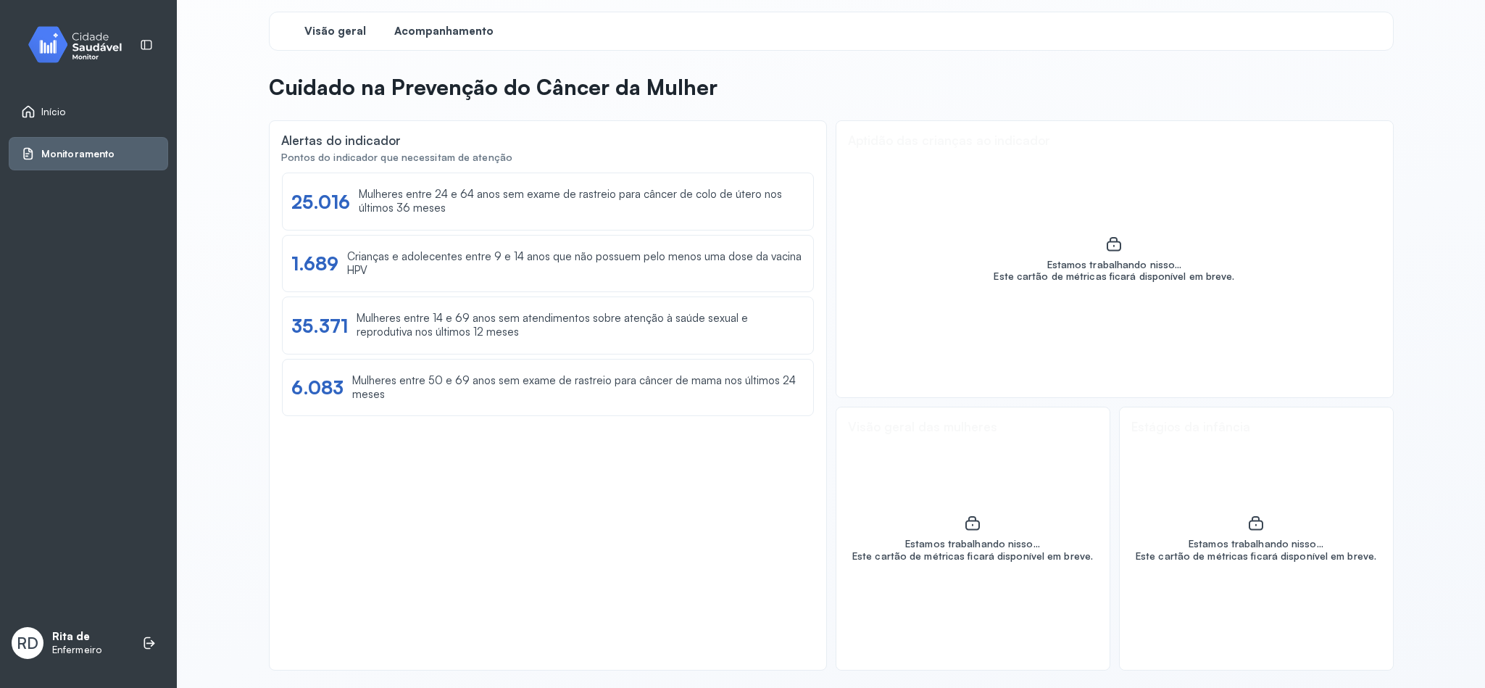
click at [440, 31] on span "Acompanhamento" at bounding box center [443, 32] width 99 height 14
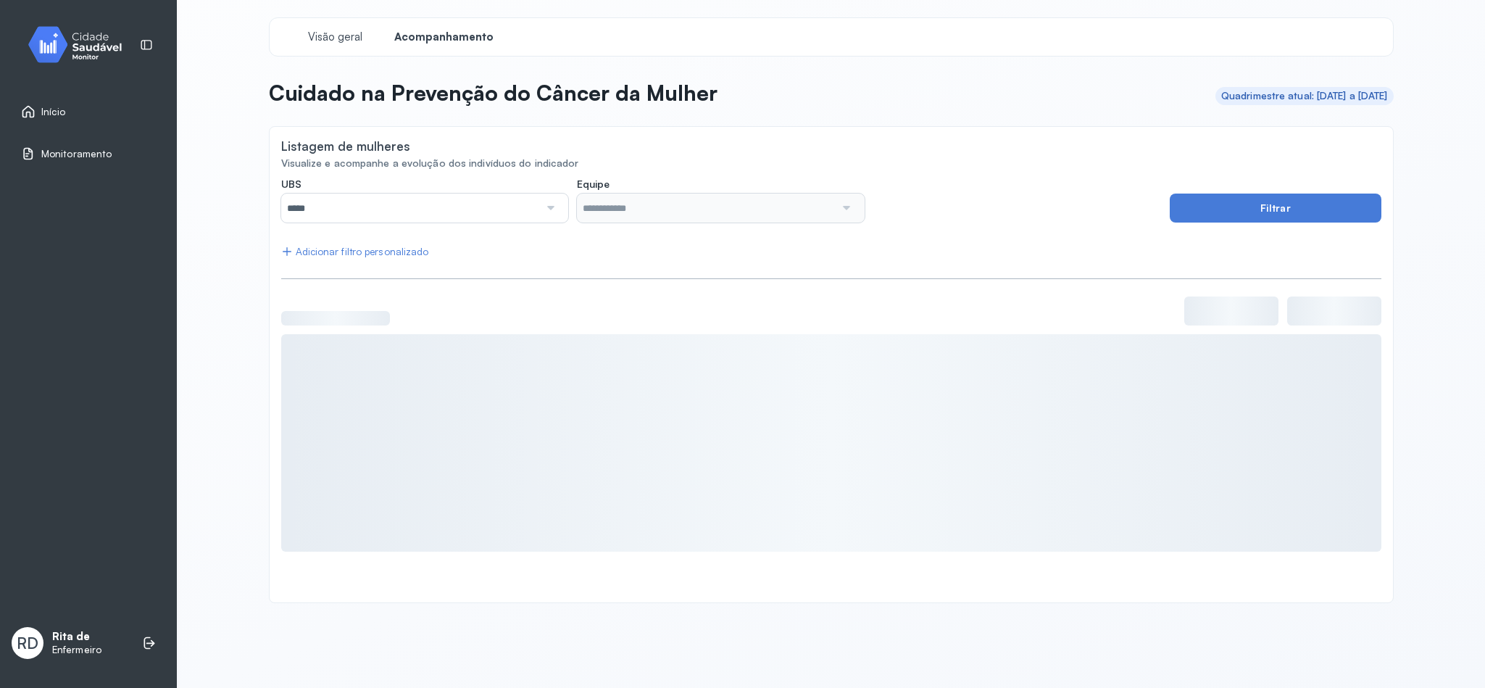
click at [409, 209] on input "*****" at bounding box center [410, 208] width 258 height 29
click at [59, 113] on span "Início" at bounding box center [53, 112] width 25 height 12
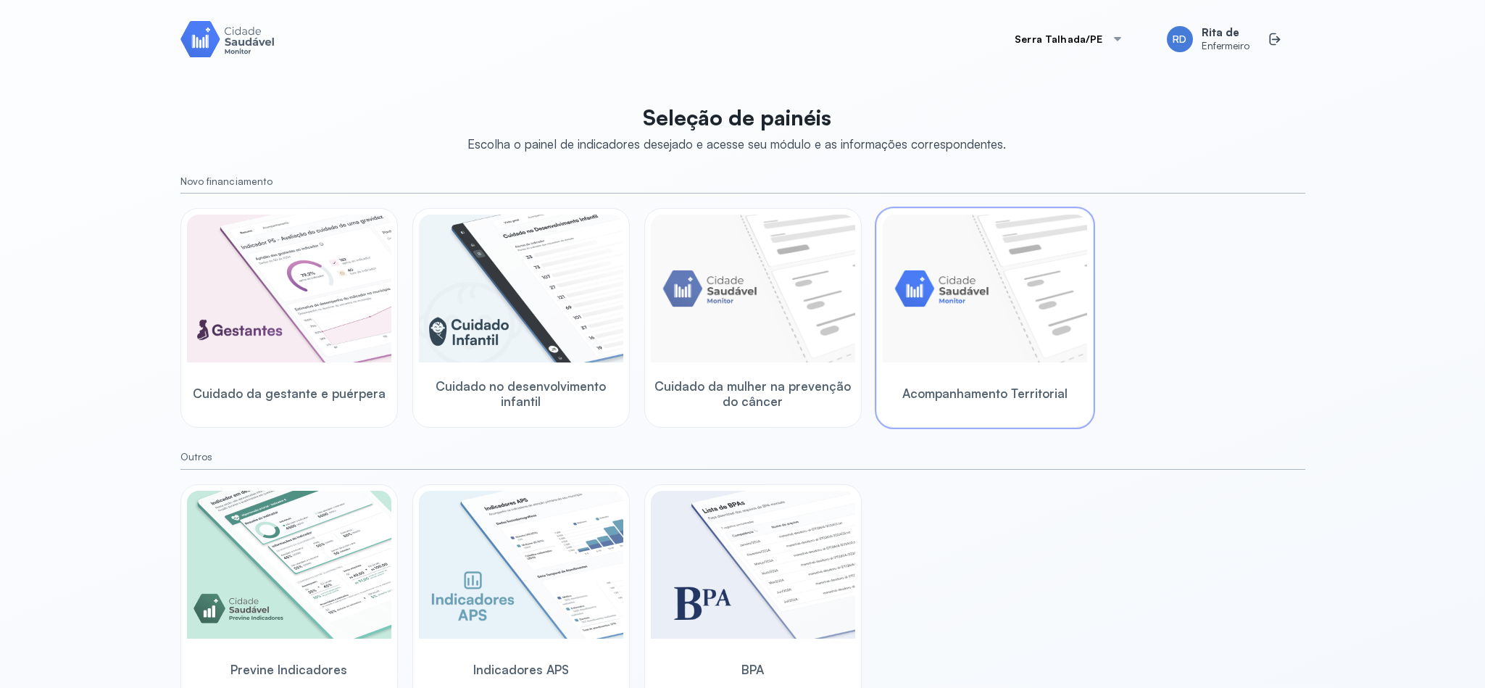
click at [970, 354] on img at bounding box center [985, 289] width 204 height 148
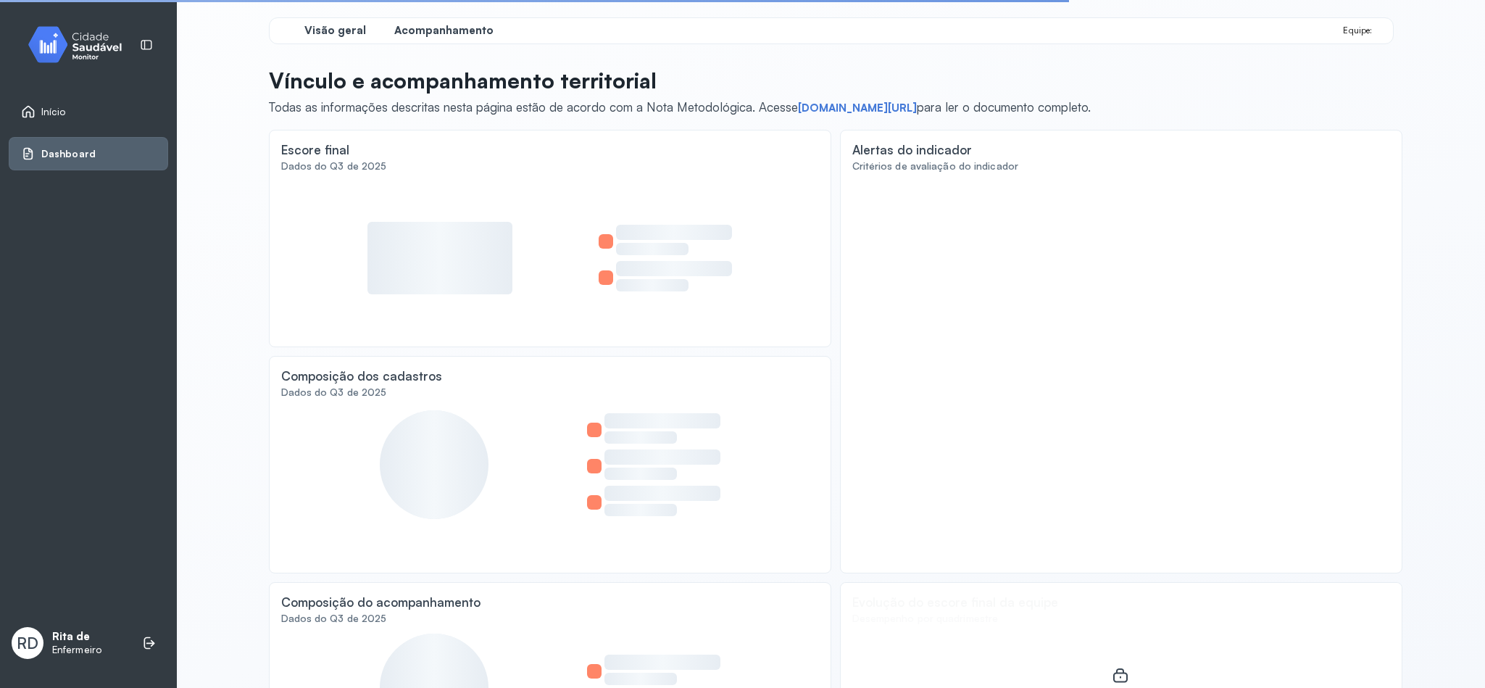
click at [426, 35] on span "Acompanhamento" at bounding box center [443, 31] width 99 height 14
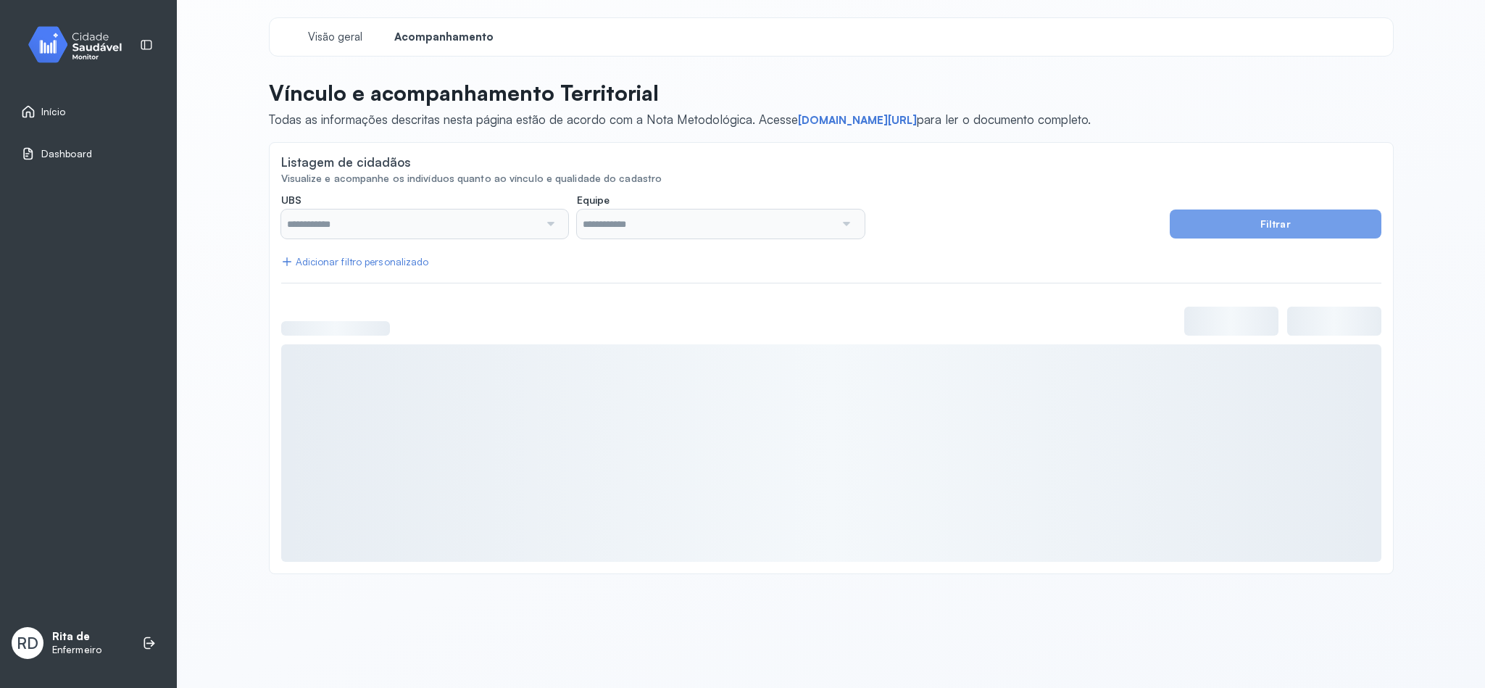
click at [426, 33] on span "Acompanhamento" at bounding box center [443, 37] width 99 height 14
type input "**********"
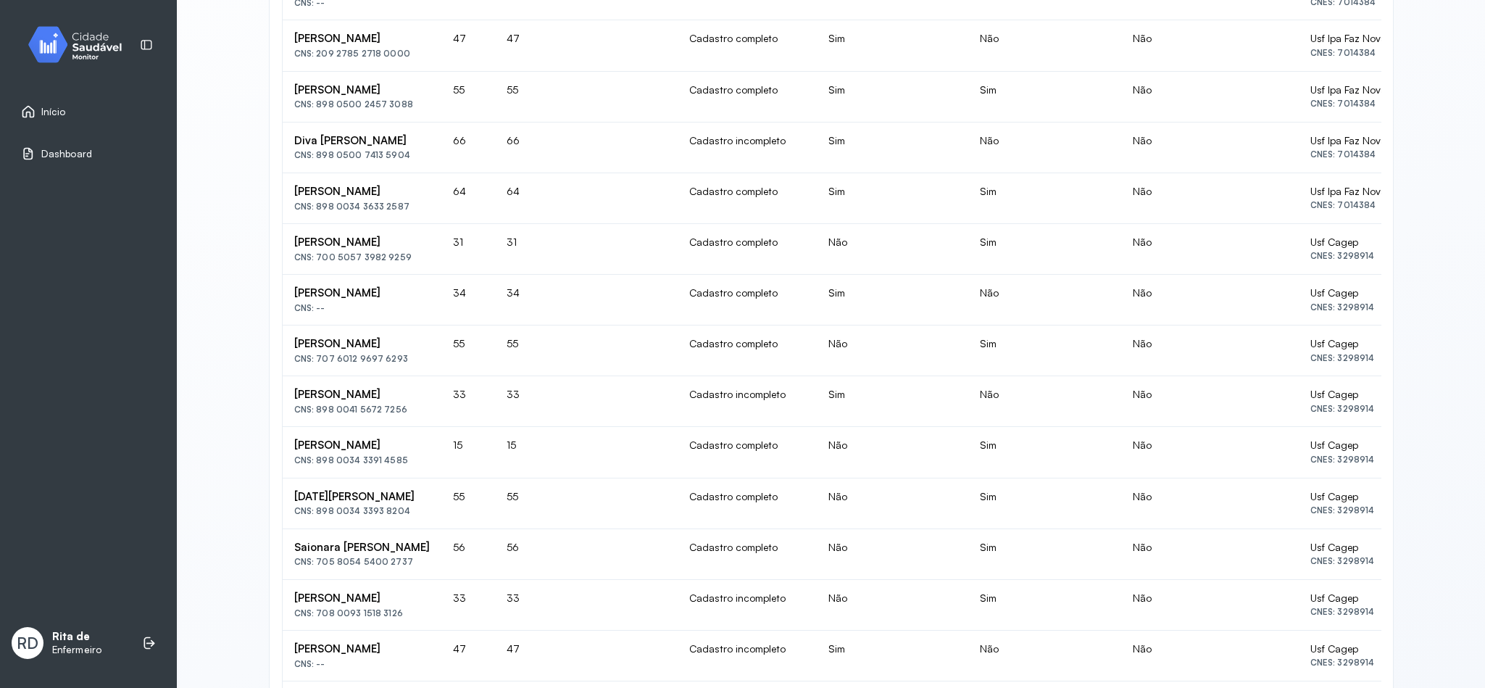
scroll to position [761, 0]
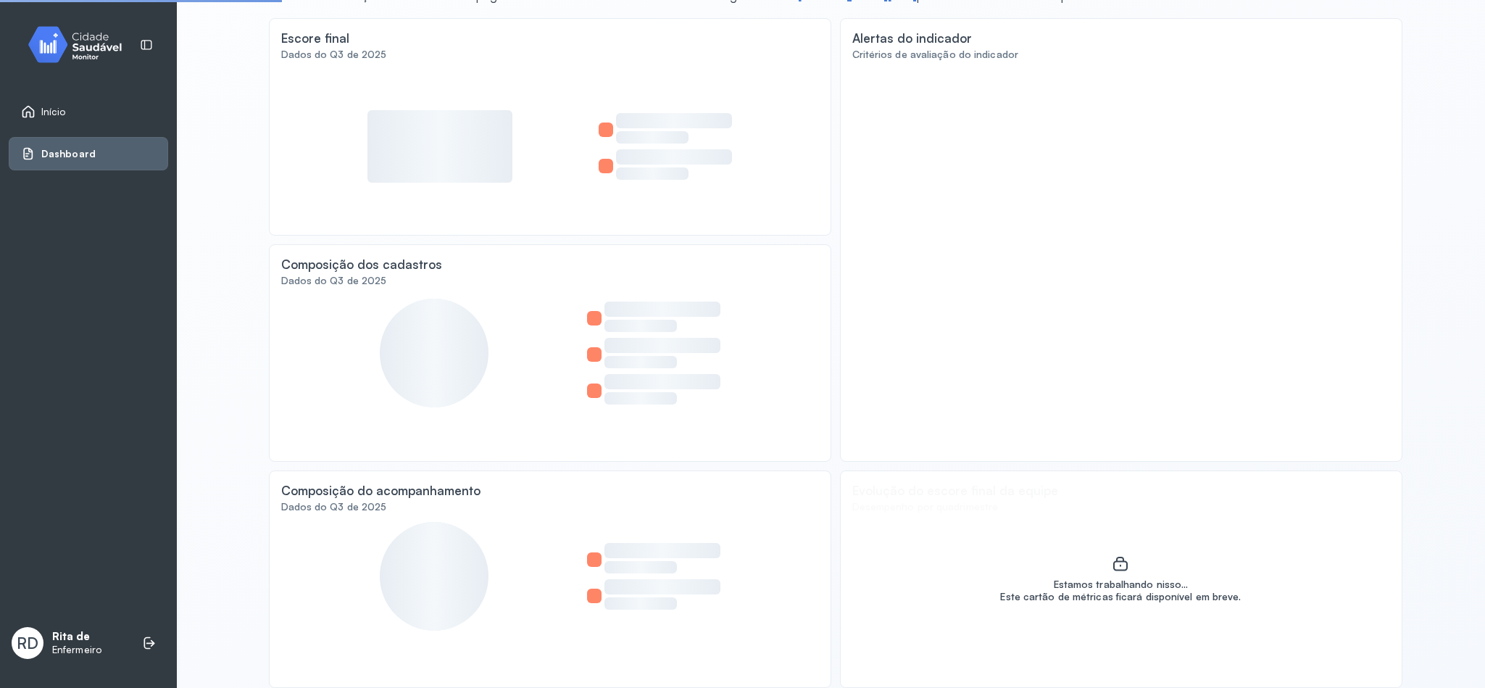
scroll to position [112, 0]
click at [53, 112] on span "Início" at bounding box center [53, 112] width 25 height 12
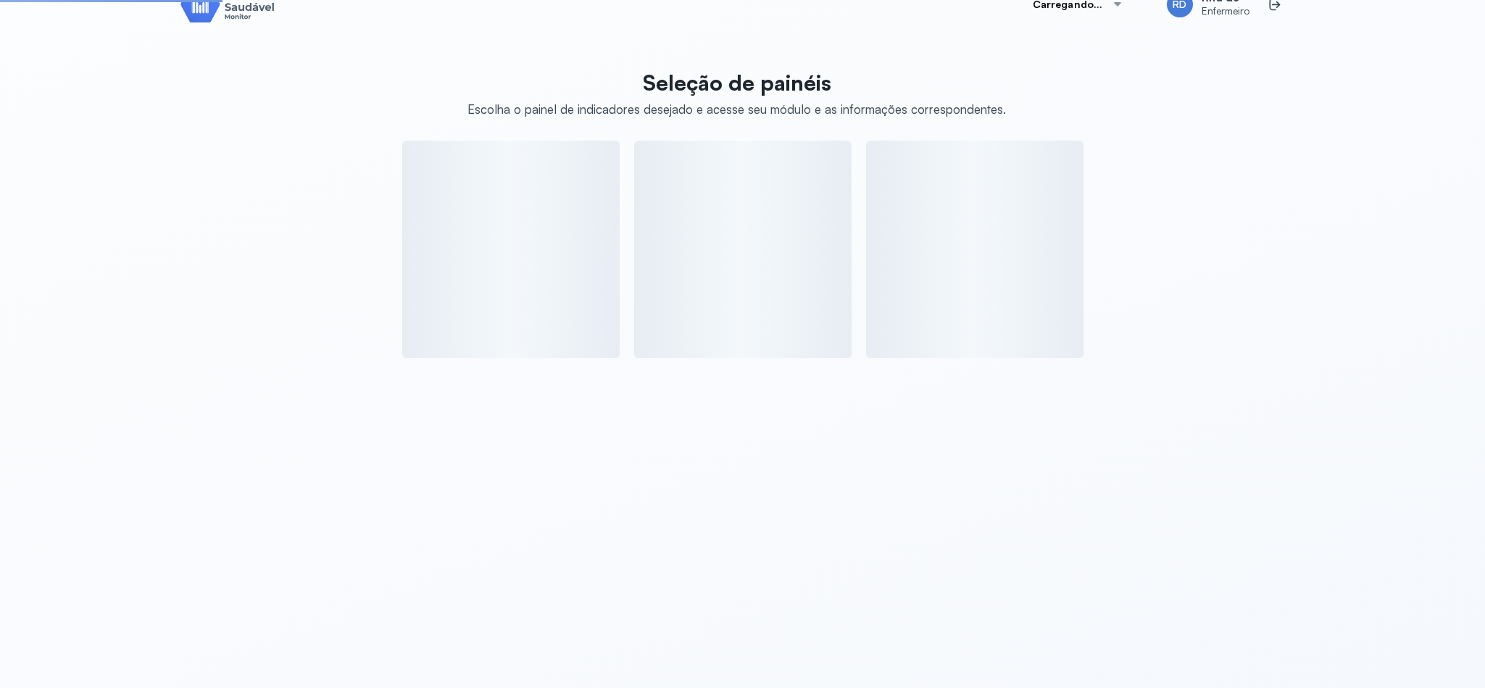
scroll to position [35, 0]
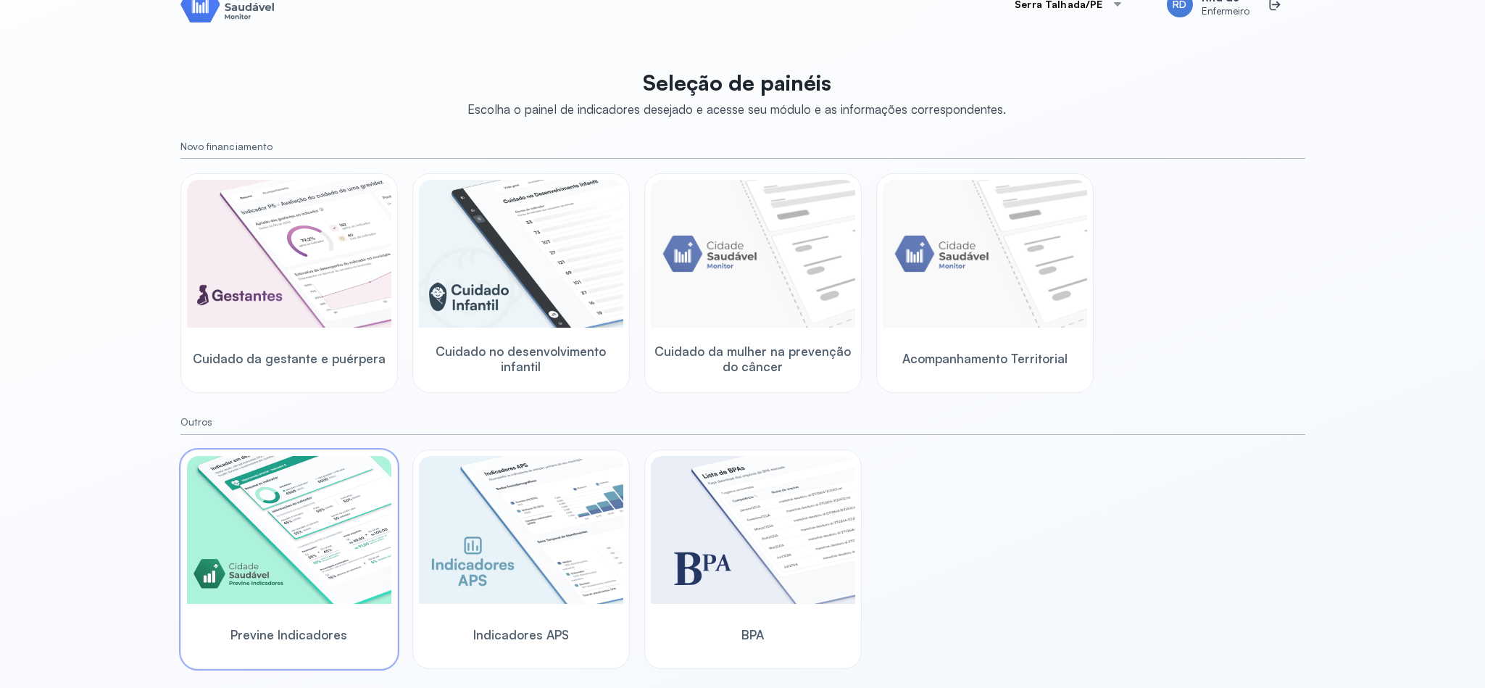
click at [336, 527] on img at bounding box center [289, 530] width 204 height 148
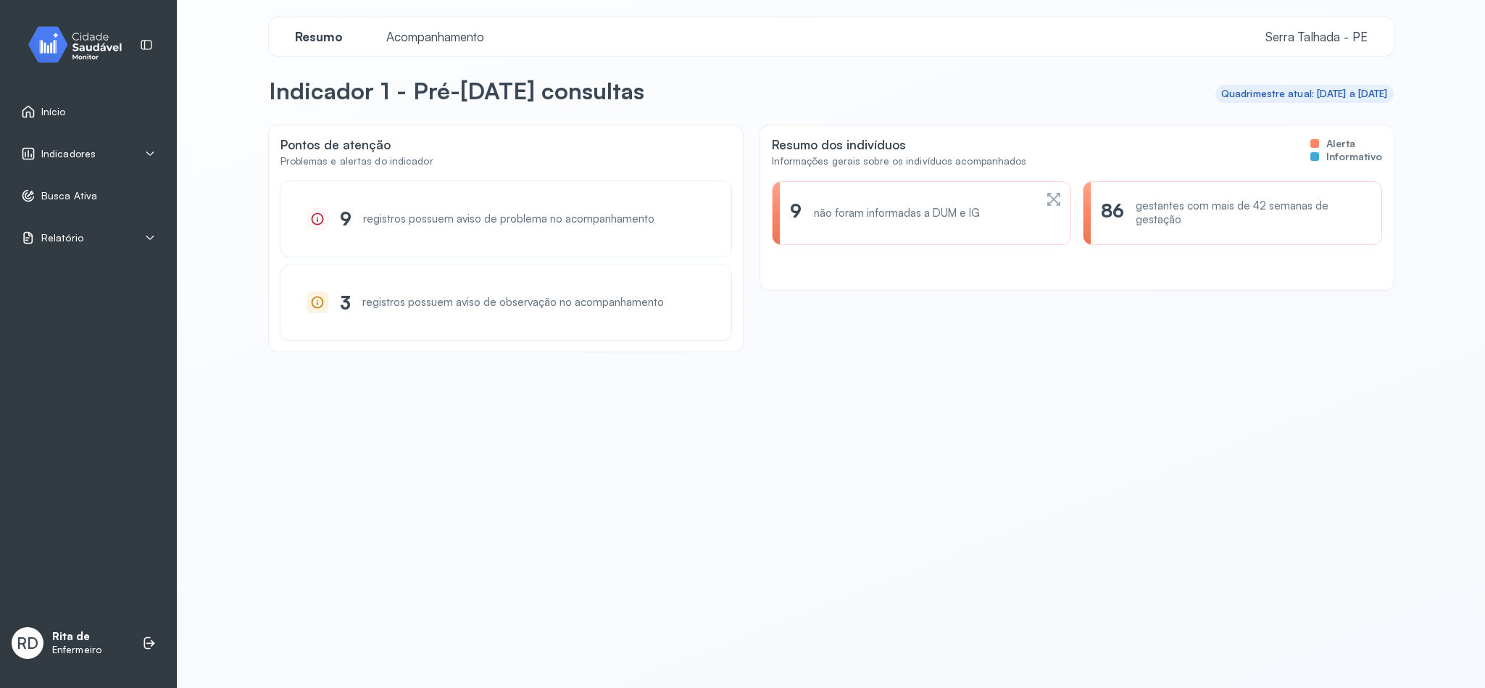
click at [450, 38] on span "Acompanhamento" at bounding box center [435, 36] width 115 height 15
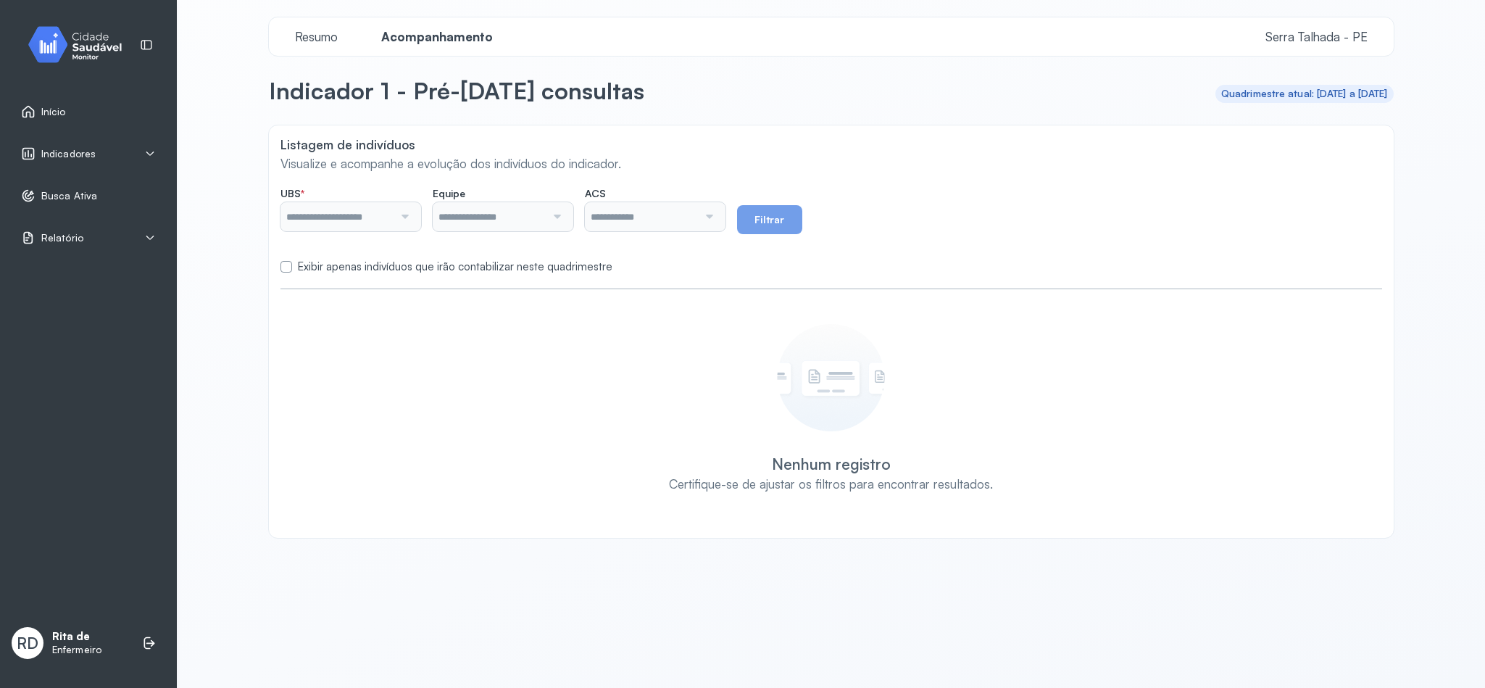
type input "**********"
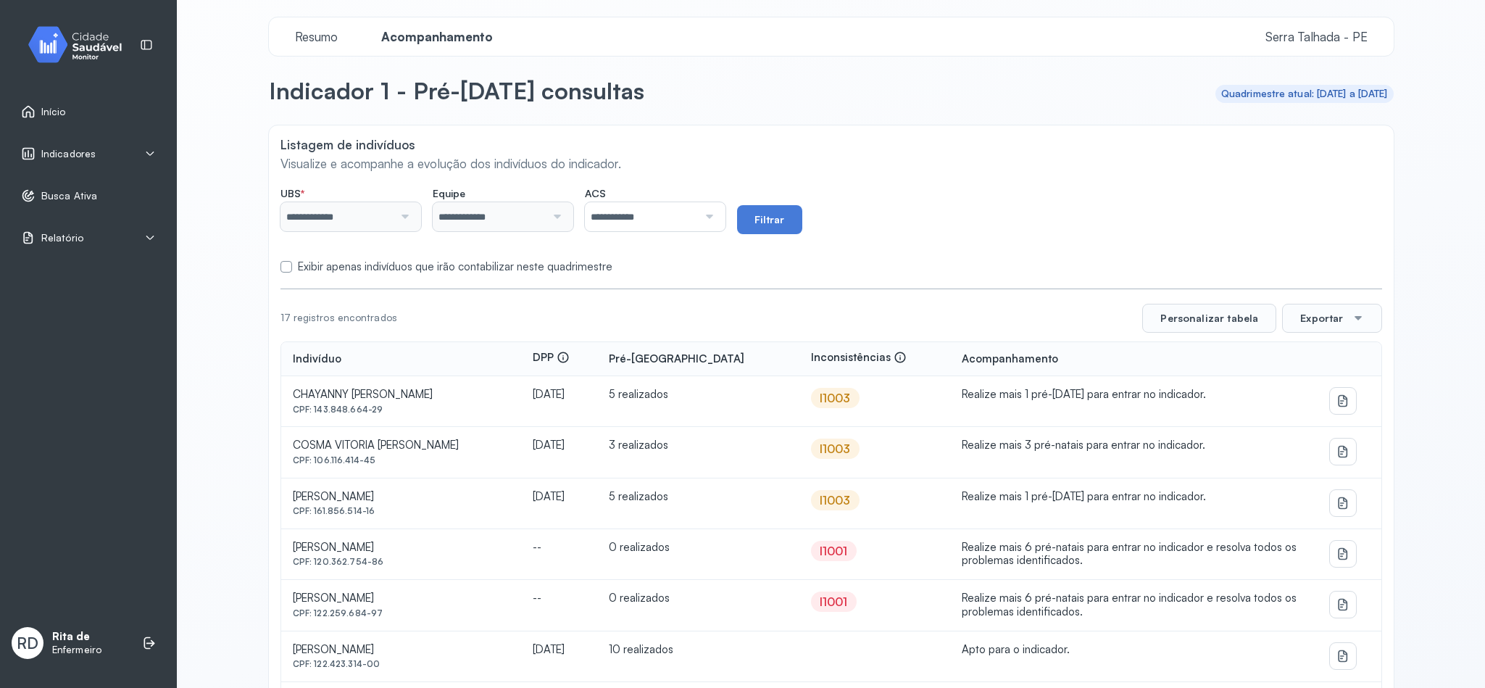
click at [57, 114] on span "Início" at bounding box center [53, 112] width 25 height 12
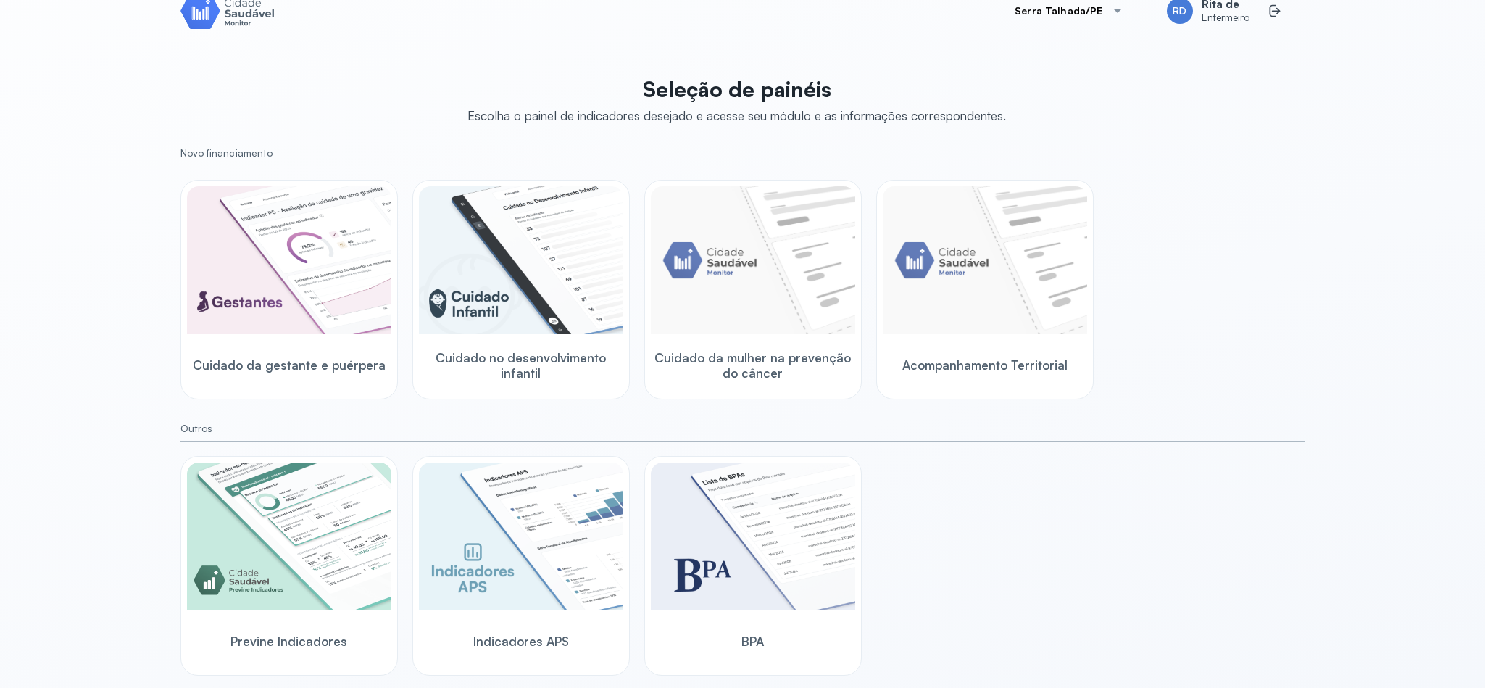
scroll to position [35, 0]
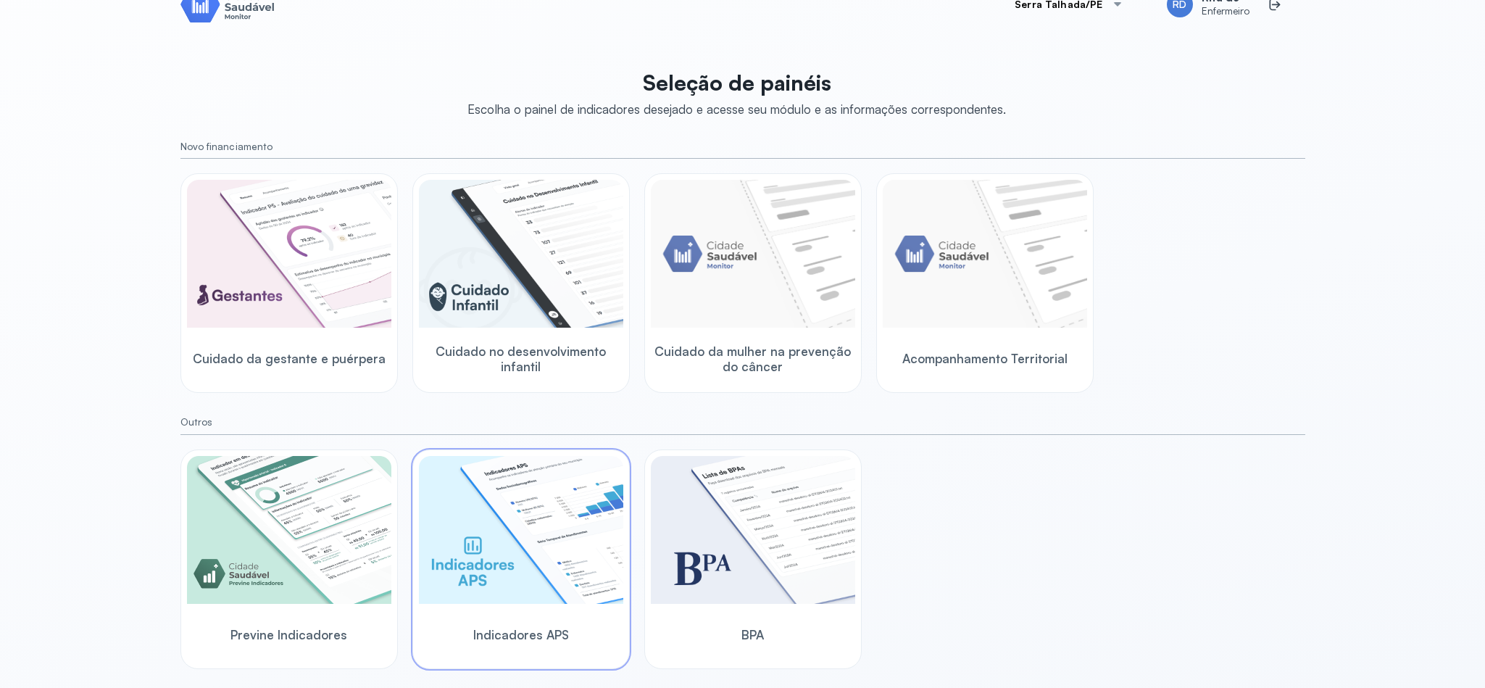
click at [551, 527] on img at bounding box center [521, 530] width 204 height 148
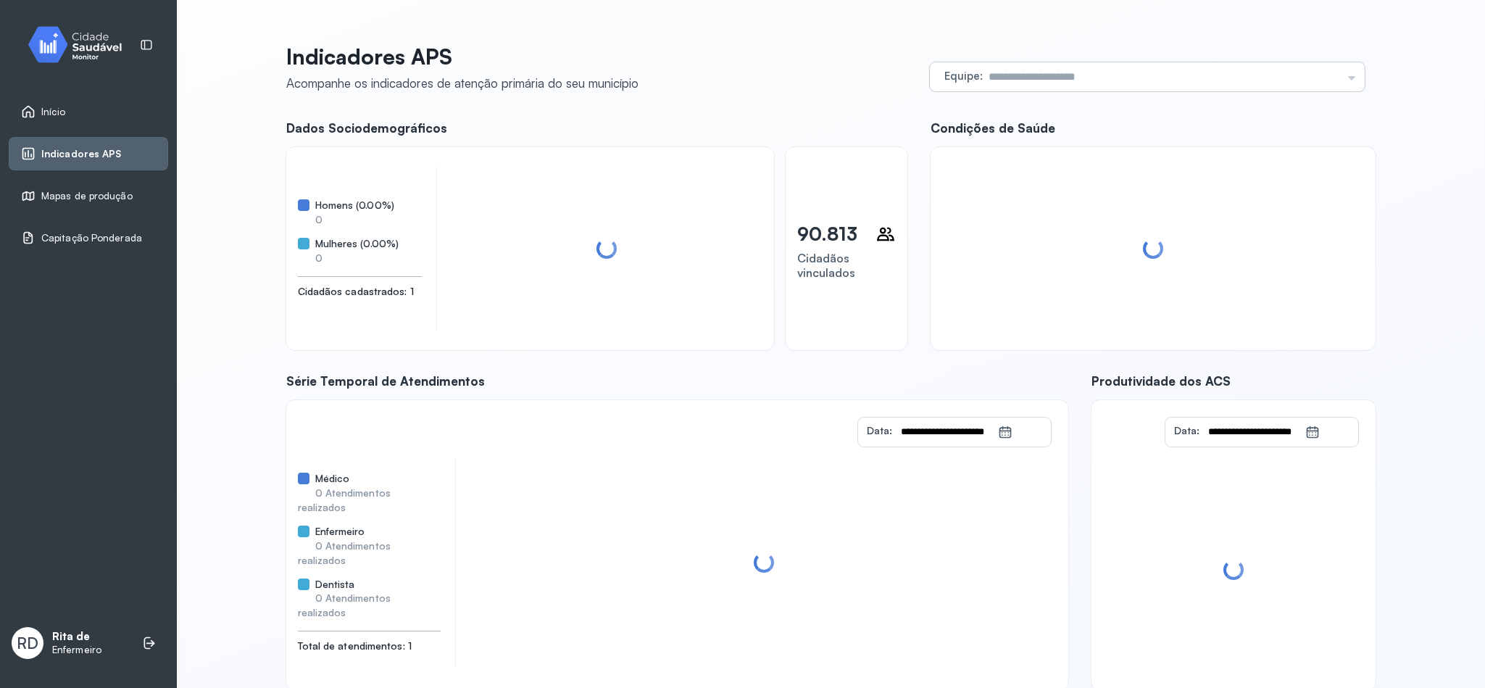
click at [1015, 72] on input "text" at bounding box center [1162, 76] width 359 height 29
click at [1123, 78] on input "text" at bounding box center [1162, 76] width 359 height 29
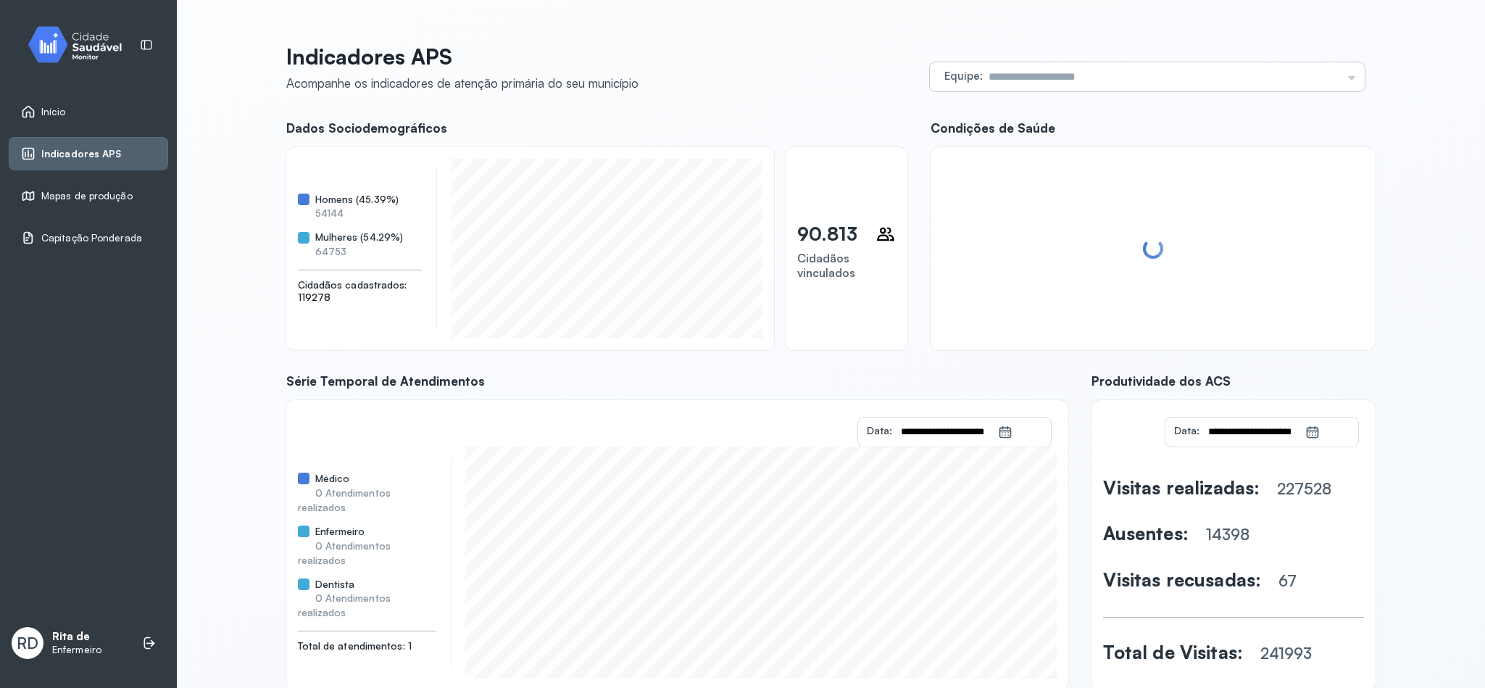
click at [1346, 77] on div "Equipe Todas as equipes USF VARZEA AABB USF VARZINHA USF CAICARINHA DA PENHA/TA…" at bounding box center [1147, 76] width 435 height 29
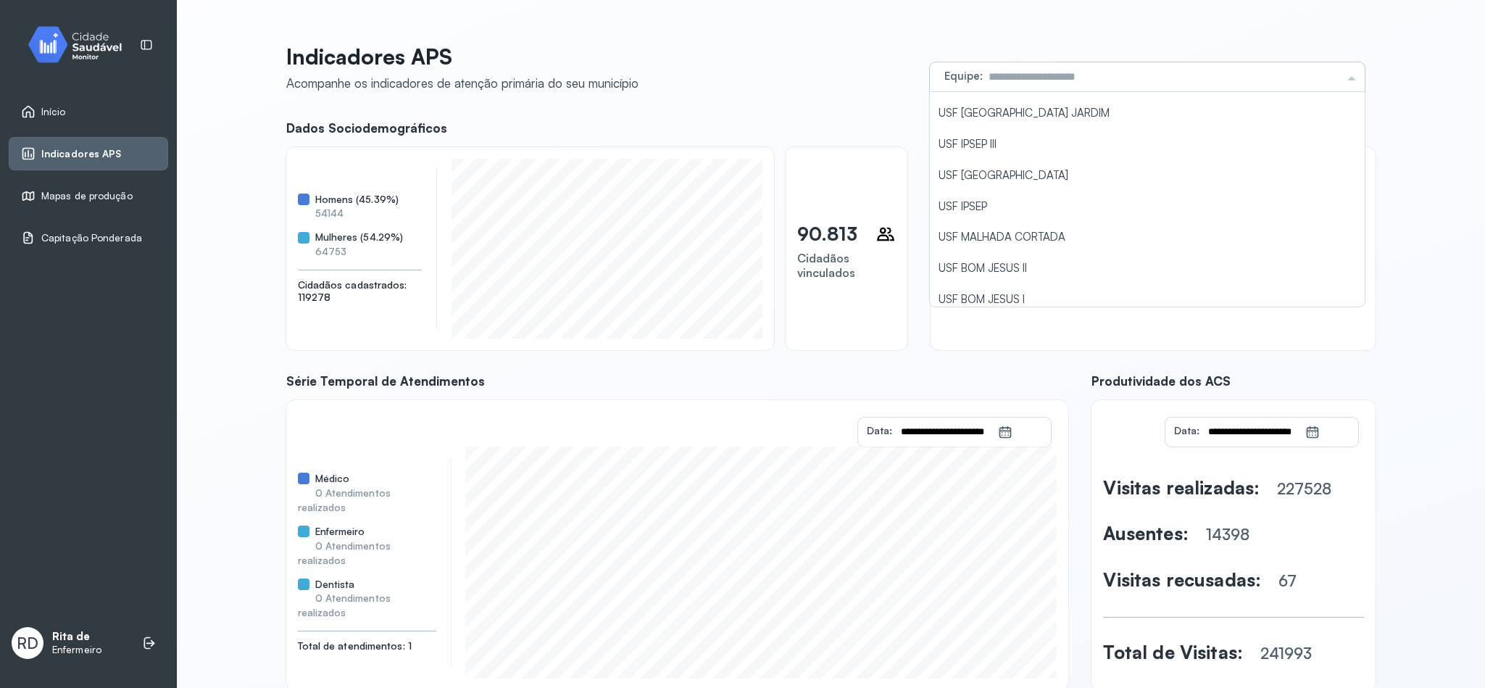
scroll to position [435, 0]
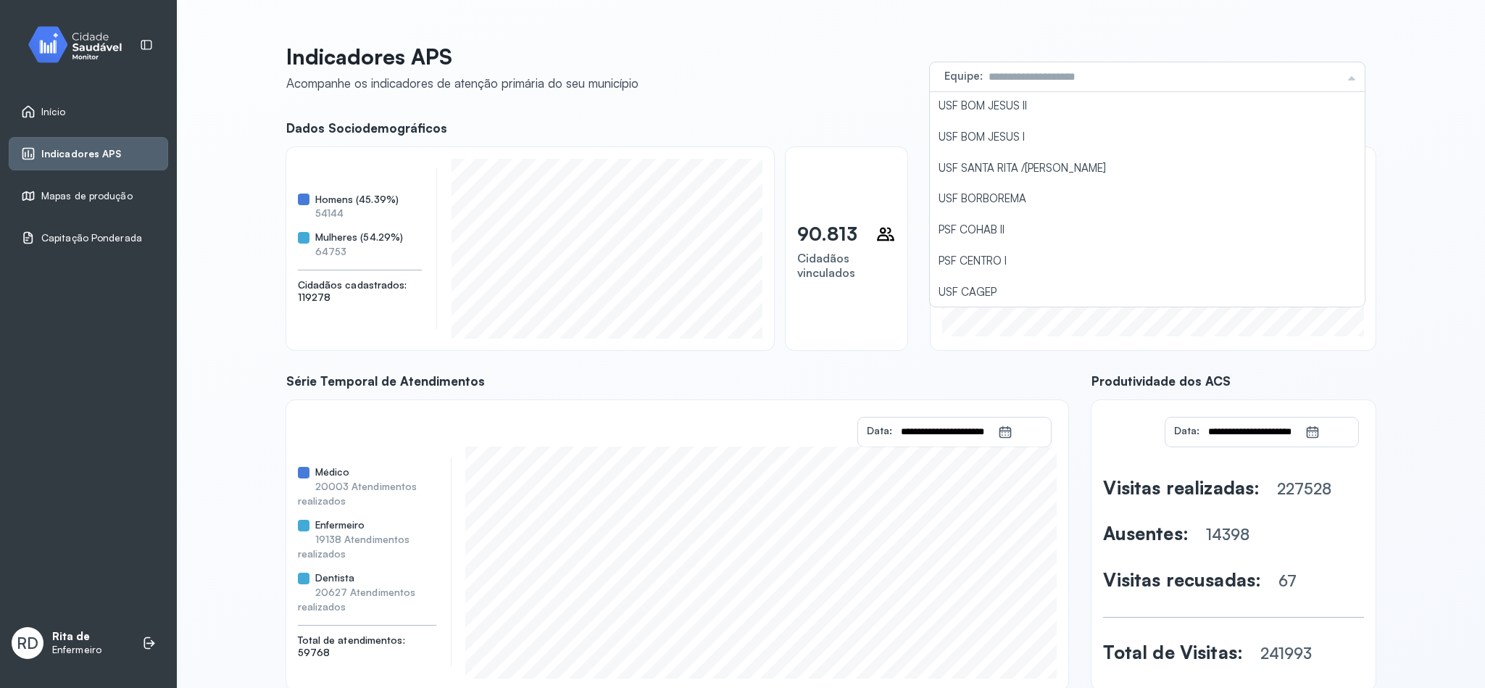
click at [61, 100] on div "Início" at bounding box center [88, 111] width 159 height 33
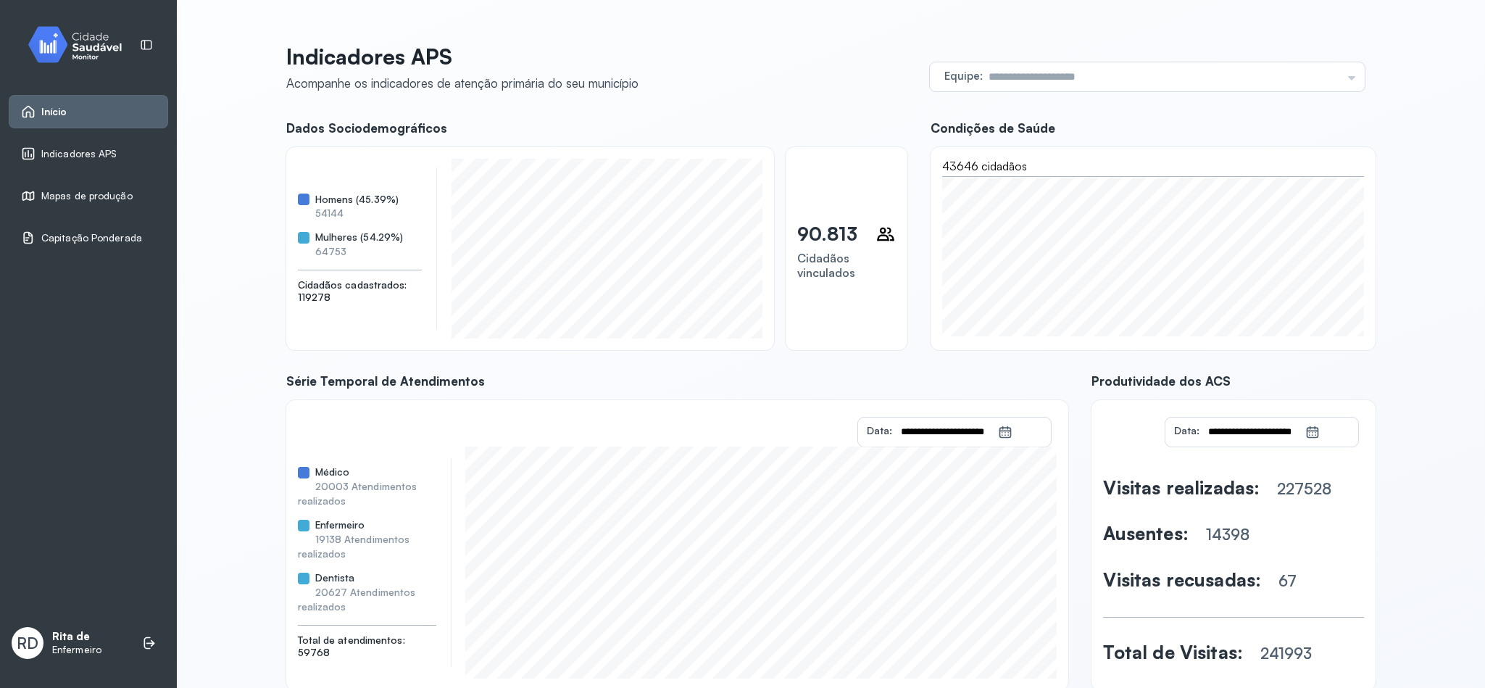
click at [43, 116] on span "Início" at bounding box center [54, 112] width 26 height 12
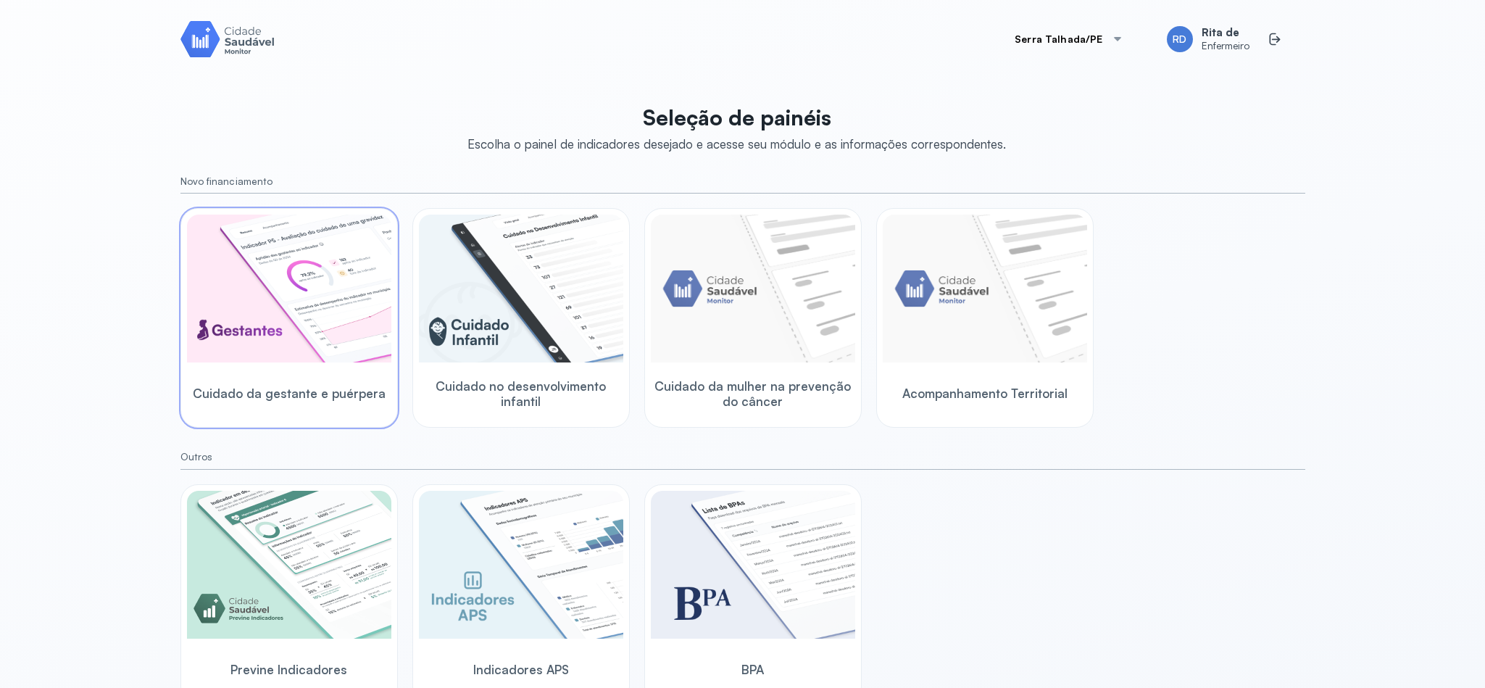
click at [265, 283] on img at bounding box center [289, 289] width 204 height 148
